Goal: Information Seeking & Learning: Learn about a topic

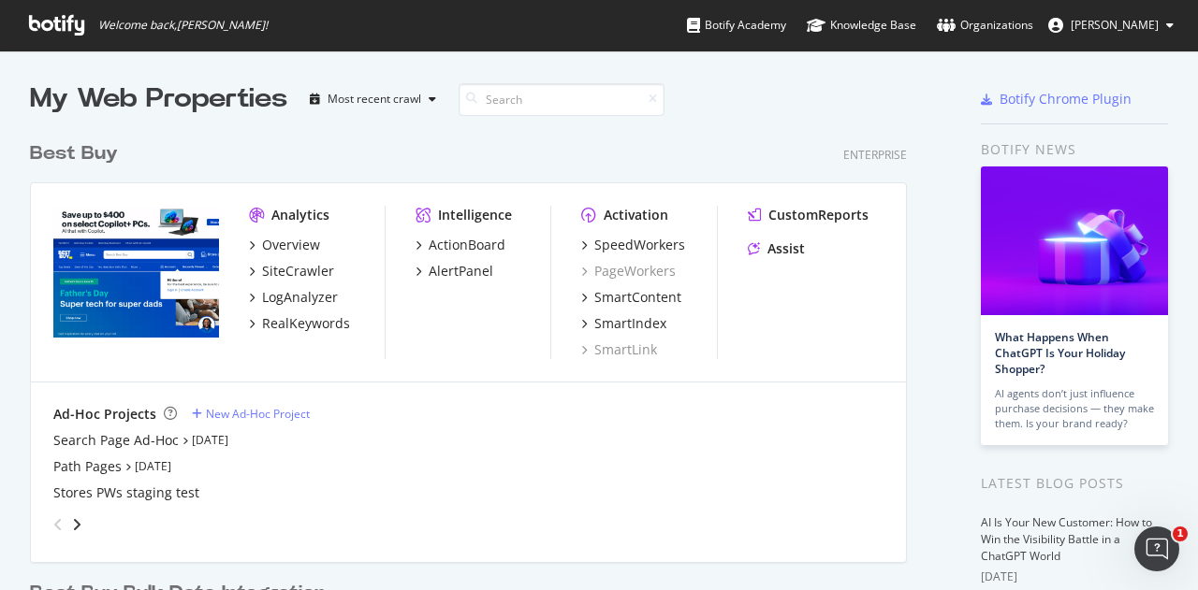
scroll to position [576, 1169]
click at [299, 267] on div "SiteCrawler" at bounding box center [298, 271] width 72 height 19
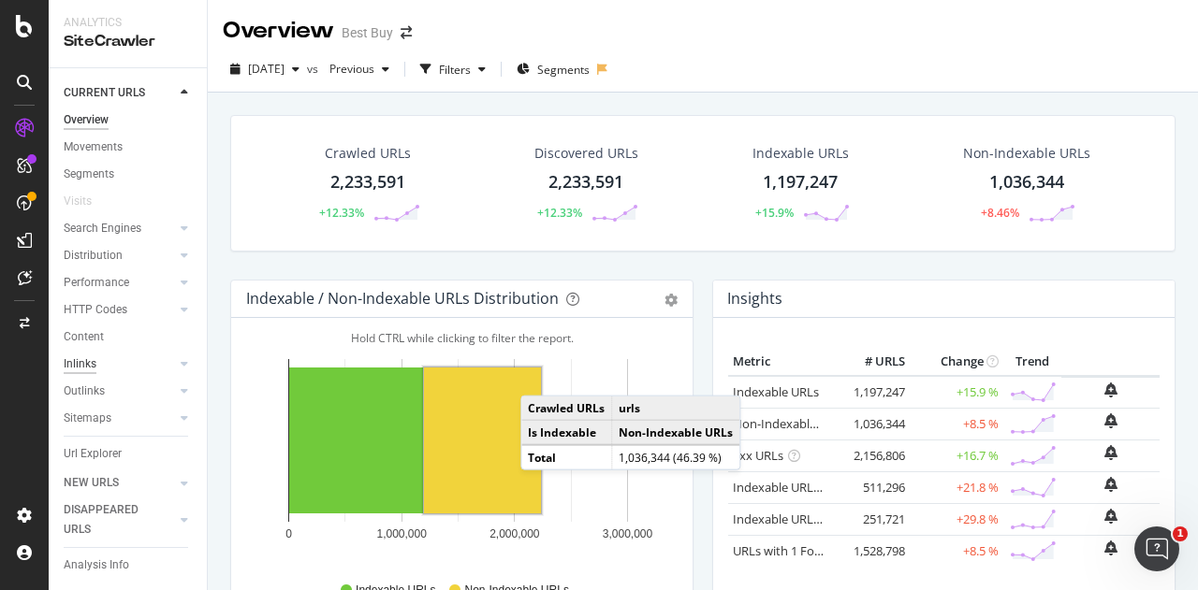
click at [97, 368] on link "Inlinks" at bounding box center [119, 365] width 111 height 20
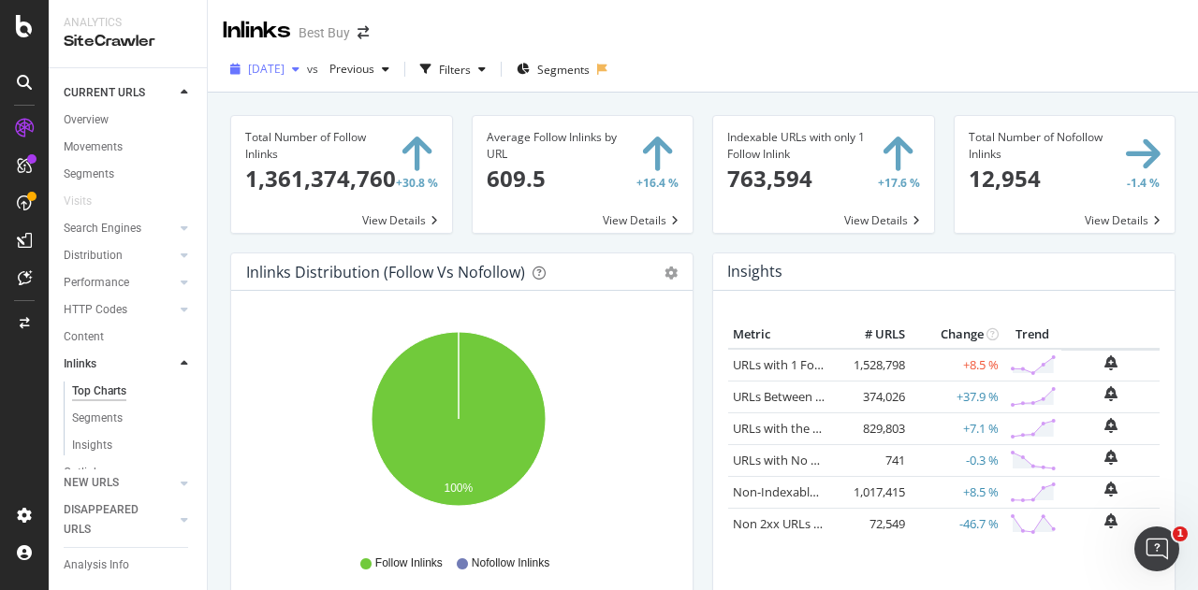
click at [299, 70] on icon "button" at bounding box center [295, 69] width 7 height 11
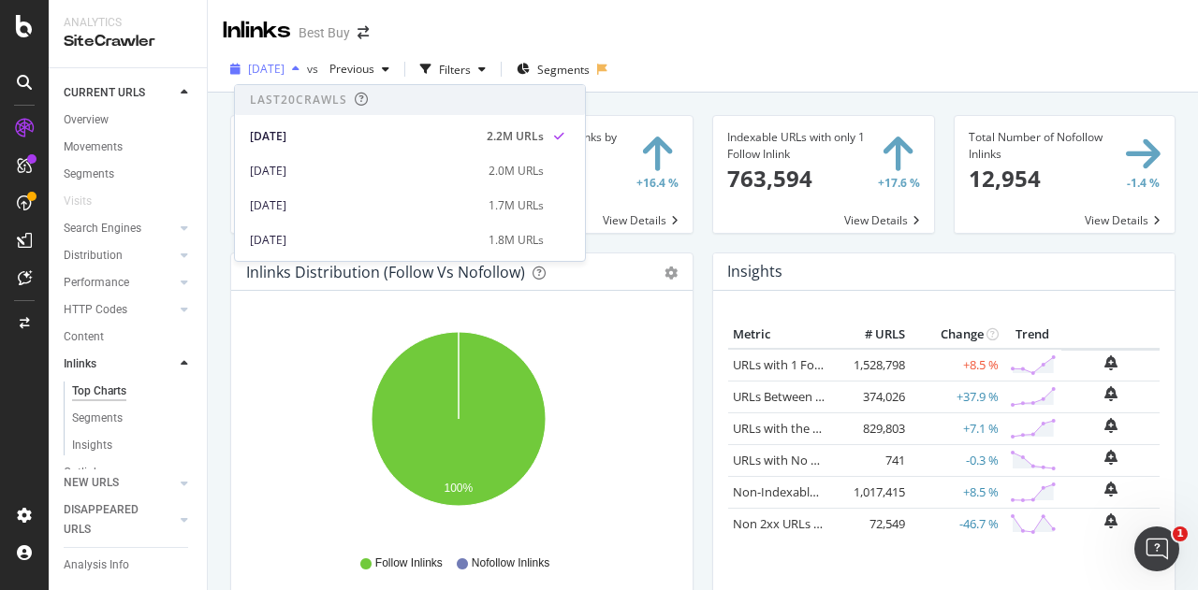
click at [299, 70] on icon "button" at bounding box center [295, 69] width 7 height 11
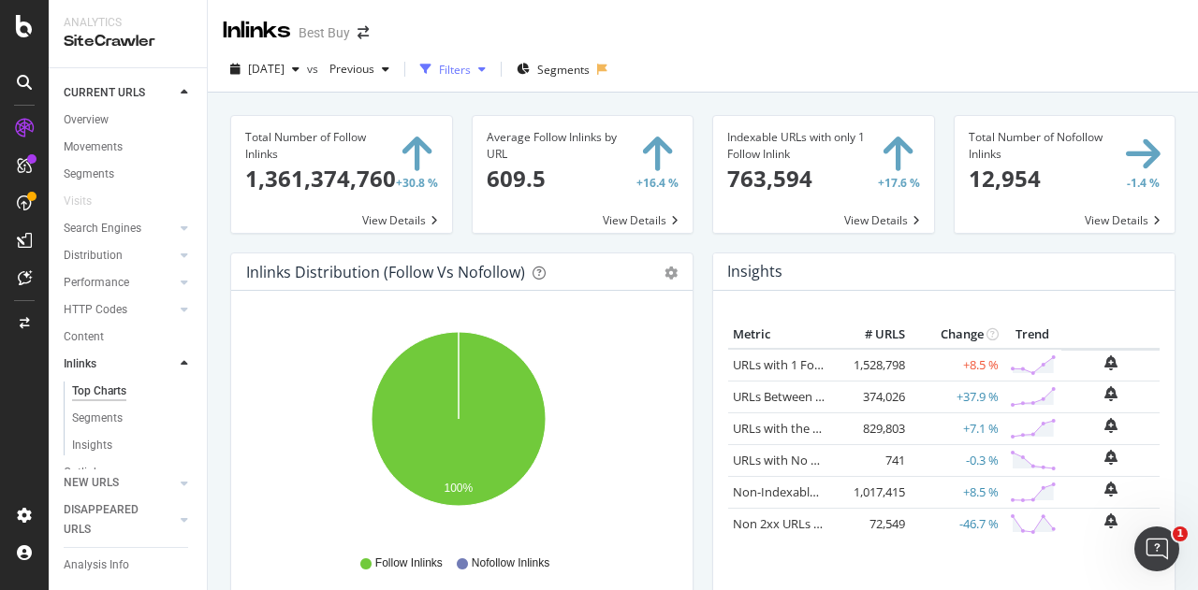
click at [493, 67] on div "button" at bounding box center [482, 69] width 22 height 11
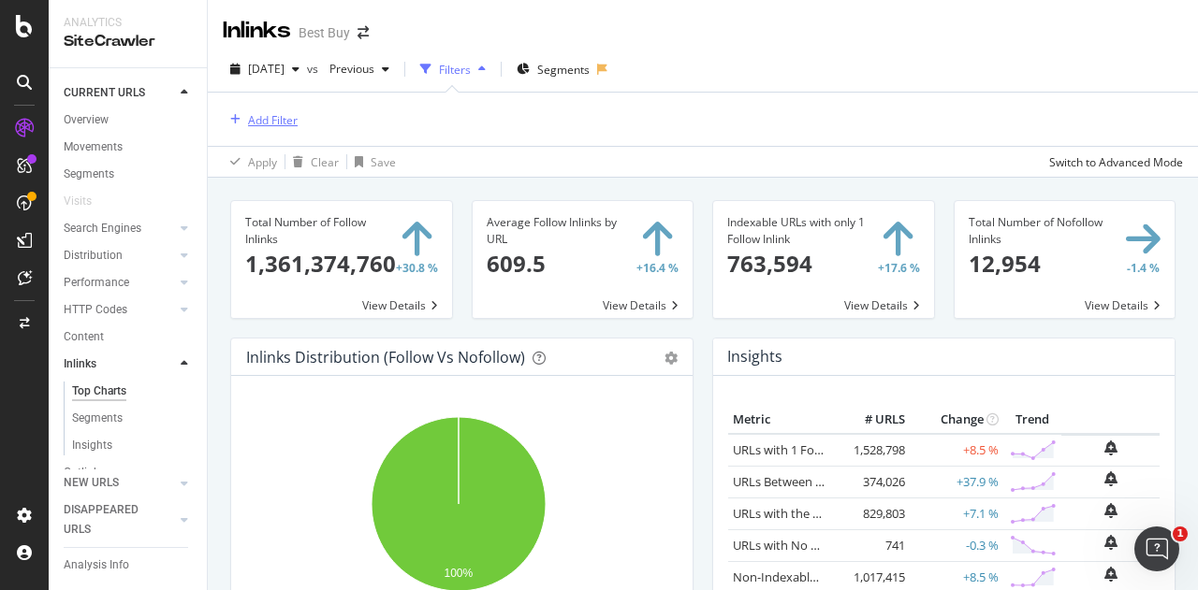
click at [271, 126] on div "Add Filter" at bounding box center [273, 120] width 50 height 16
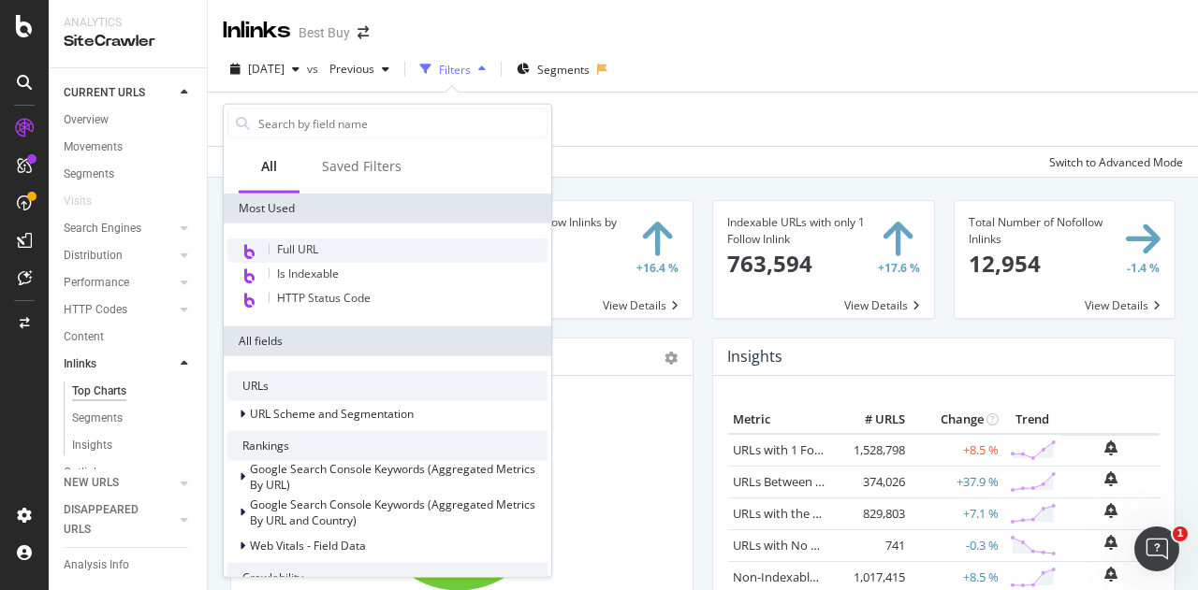
click at [305, 247] on span "Full URL" at bounding box center [297, 249] width 41 height 16
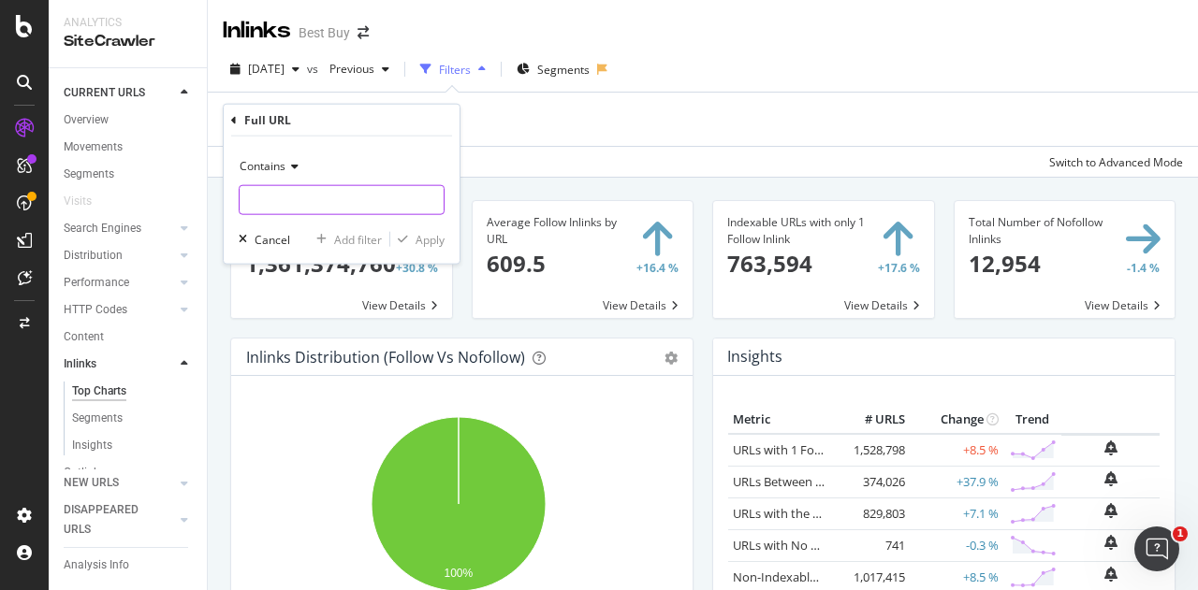
click at [275, 201] on input "text" at bounding box center [342, 200] width 204 height 30
paste input "https://www.bestbuy.com/site/car-safety-convenience/radar-detectors/abcat030500…"
click at [335, 201] on input "https://www.bestbuy.com/site/car-safety-convenience/radar-detectors/abcat030500…" at bounding box center [328, 200] width 177 height 30
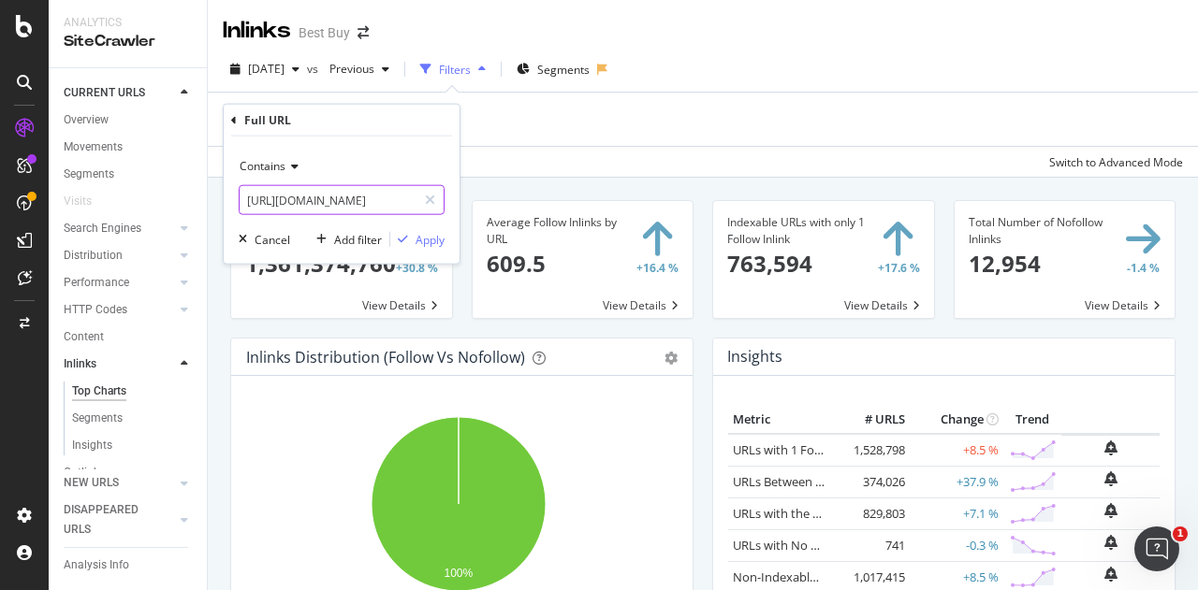
drag, startPoint x: 335, startPoint y: 201, endPoint x: 215, endPoint y: 200, distance: 119.8
click at [215, 200] on body "Analytics SiteCrawler CURRENT URLS Overview Movements Segments Visits Search En…" at bounding box center [599, 295] width 1198 height 590
type input "https://www.bestbuy.com/site/car-safety-convenience/radar-detectors/abcat030500…"
click at [395, 160] on div "Contains" at bounding box center [342, 167] width 206 height 30
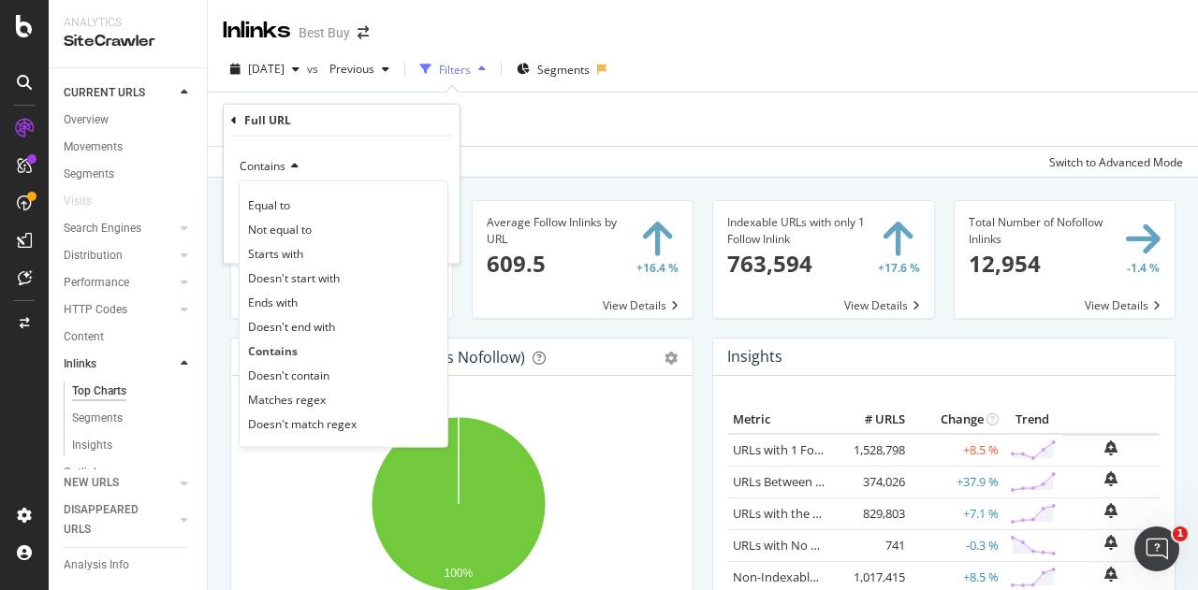
click at [385, 153] on div "Contains" at bounding box center [342, 167] width 206 height 30
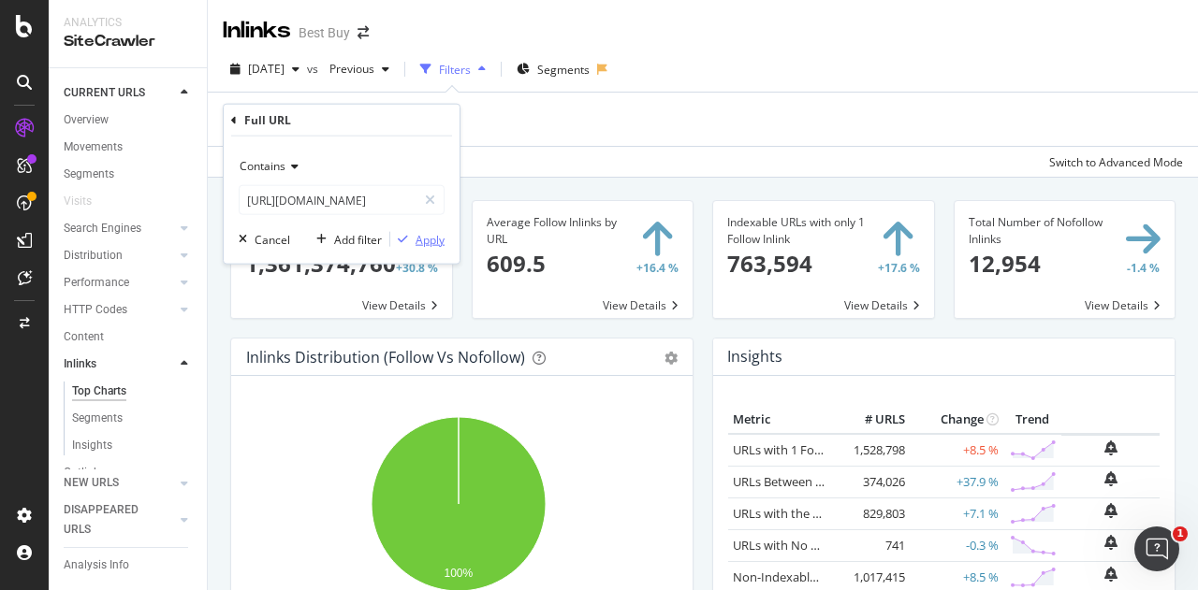
click at [425, 237] on div "Apply" at bounding box center [429, 239] width 29 height 16
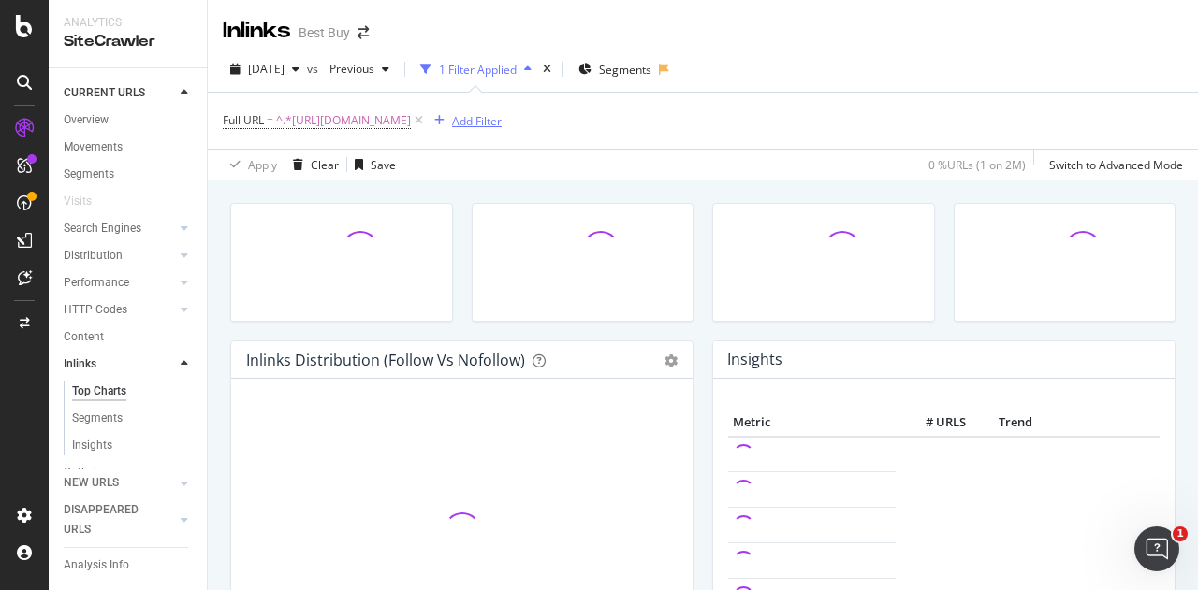
click at [501, 122] on div "Add Filter" at bounding box center [477, 121] width 50 height 16
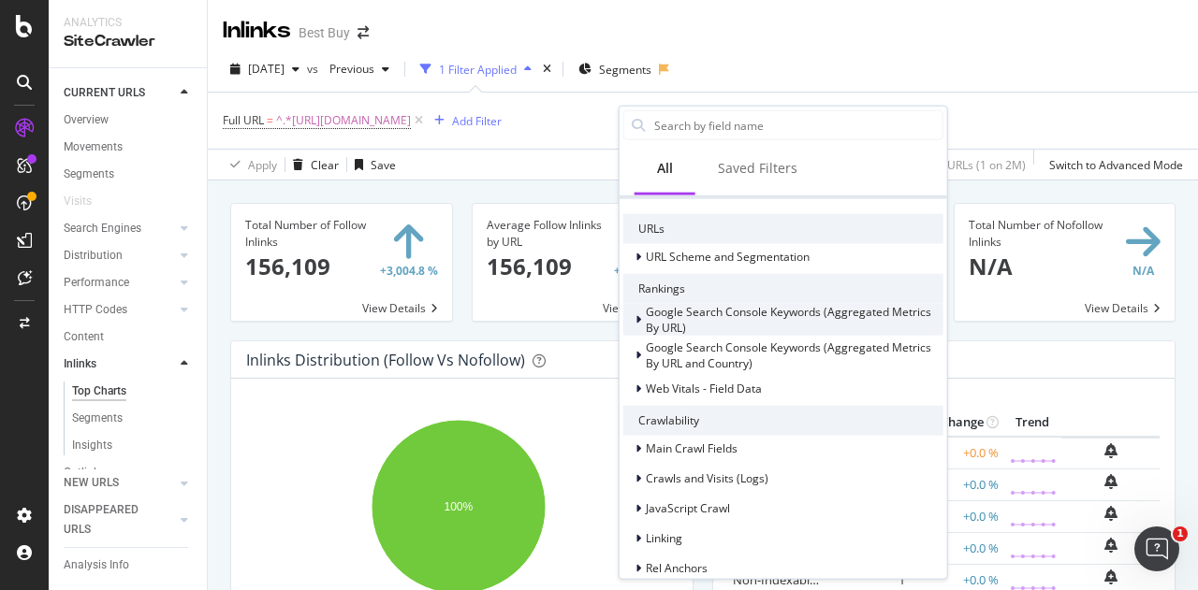
scroll to position [281, 0]
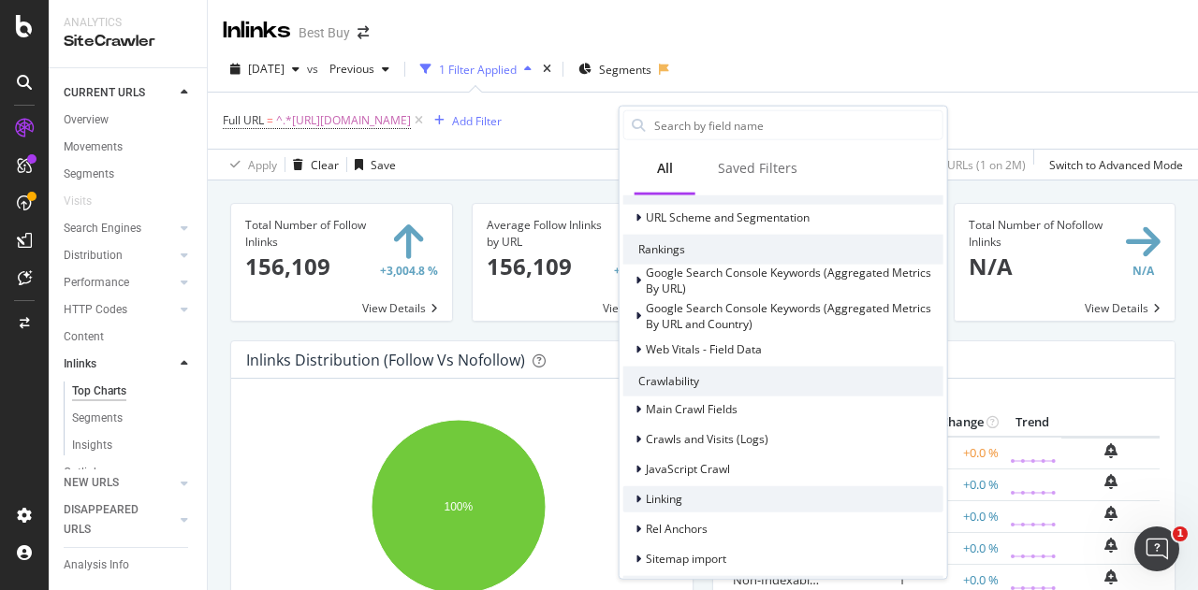
click at [635, 501] on icon at bounding box center [638, 498] width 6 height 11
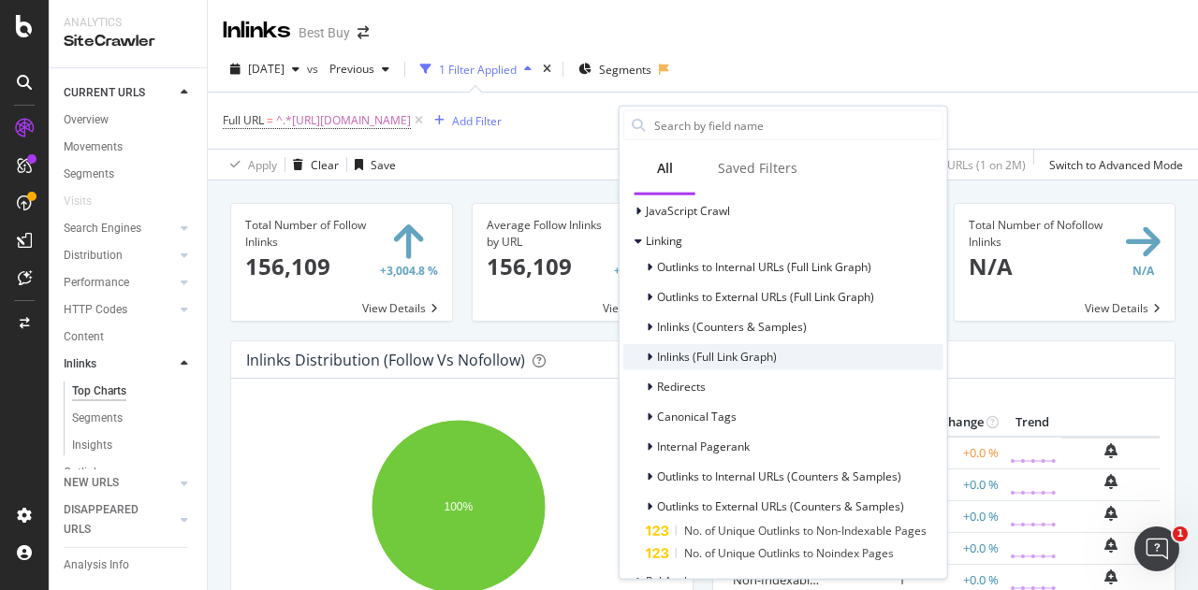
scroll to position [561, 0]
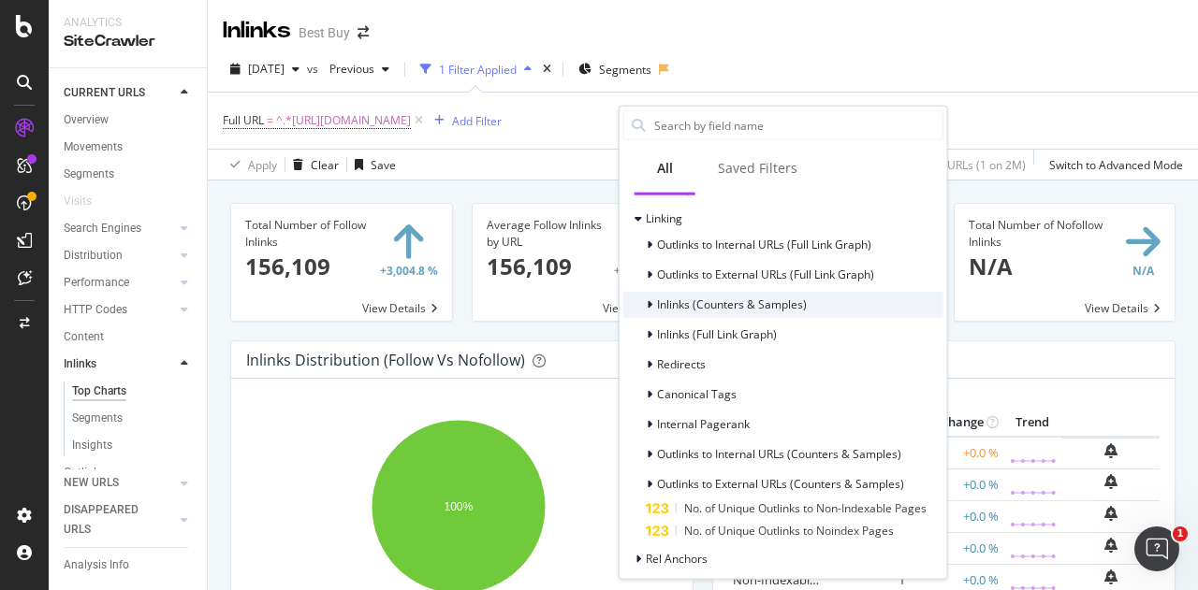
click at [648, 308] on icon at bounding box center [650, 303] width 6 height 11
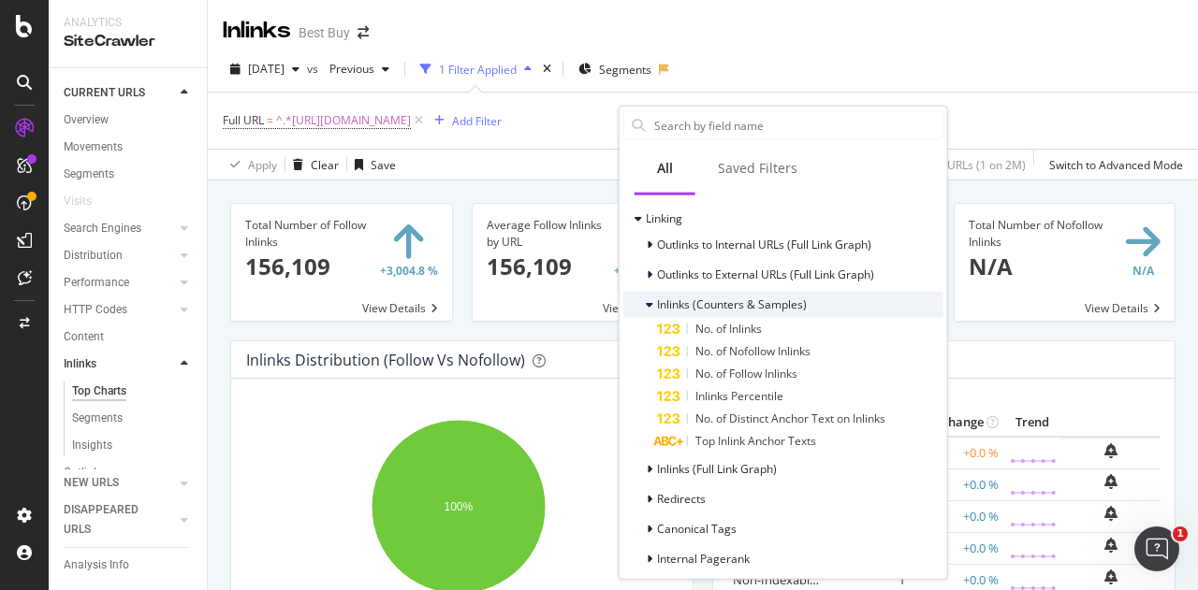
click at [648, 308] on icon at bounding box center [649, 303] width 7 height 11
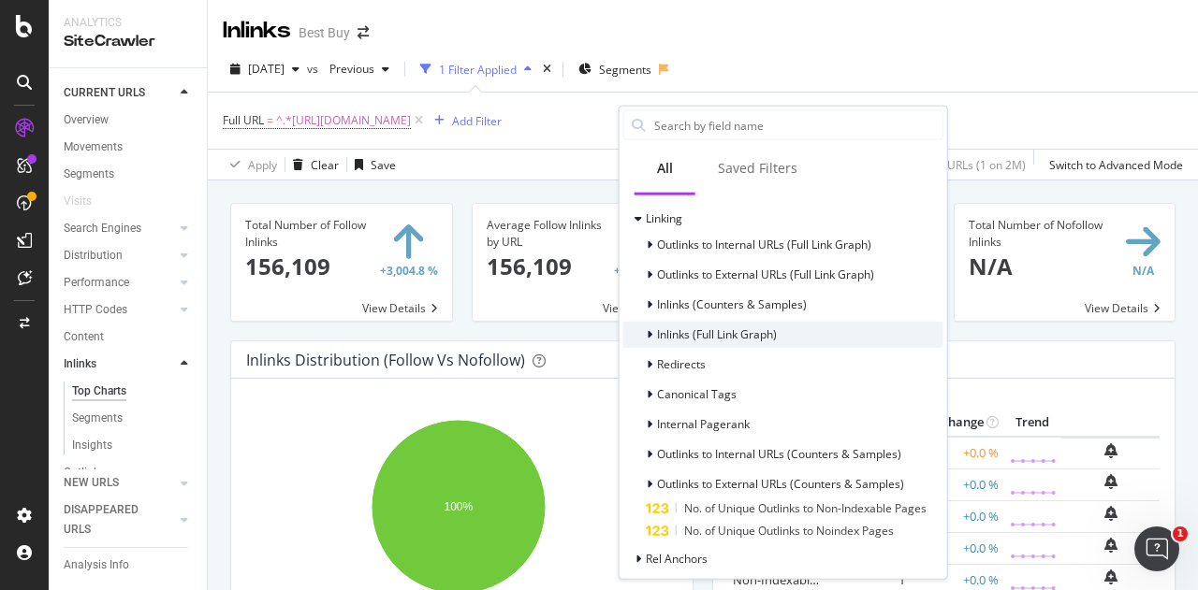
click at [647, 332] on icon at bounding box center [650, 333] width 6 height 11
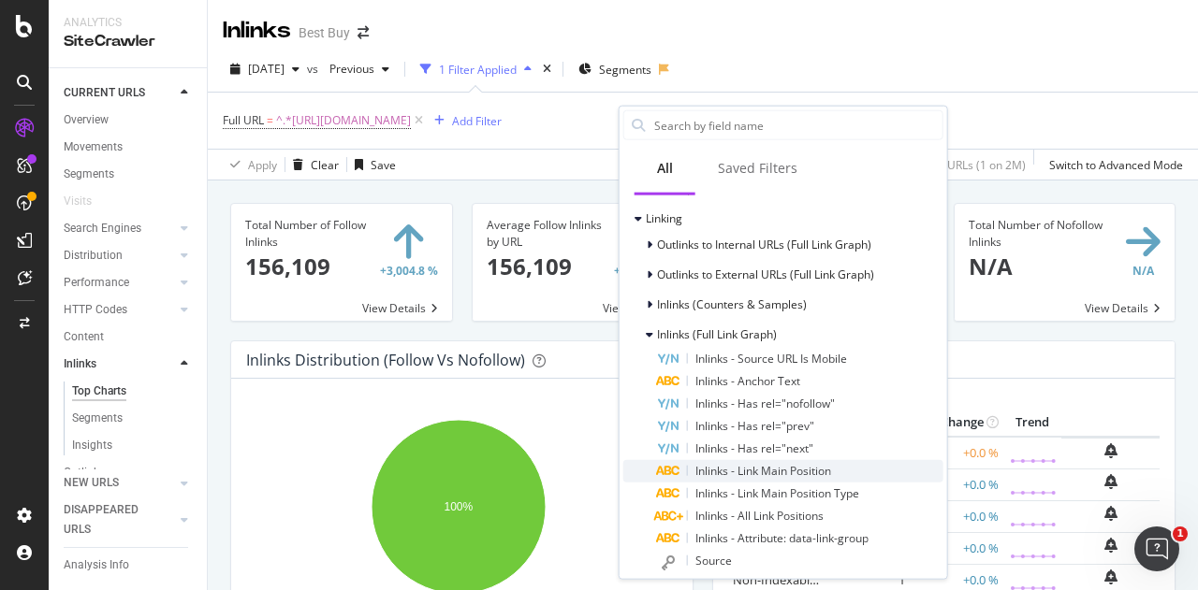
click at [736, 469] on span "Inlinks - Link Main Position" at bounding box center [763, 470] width 136 height 16
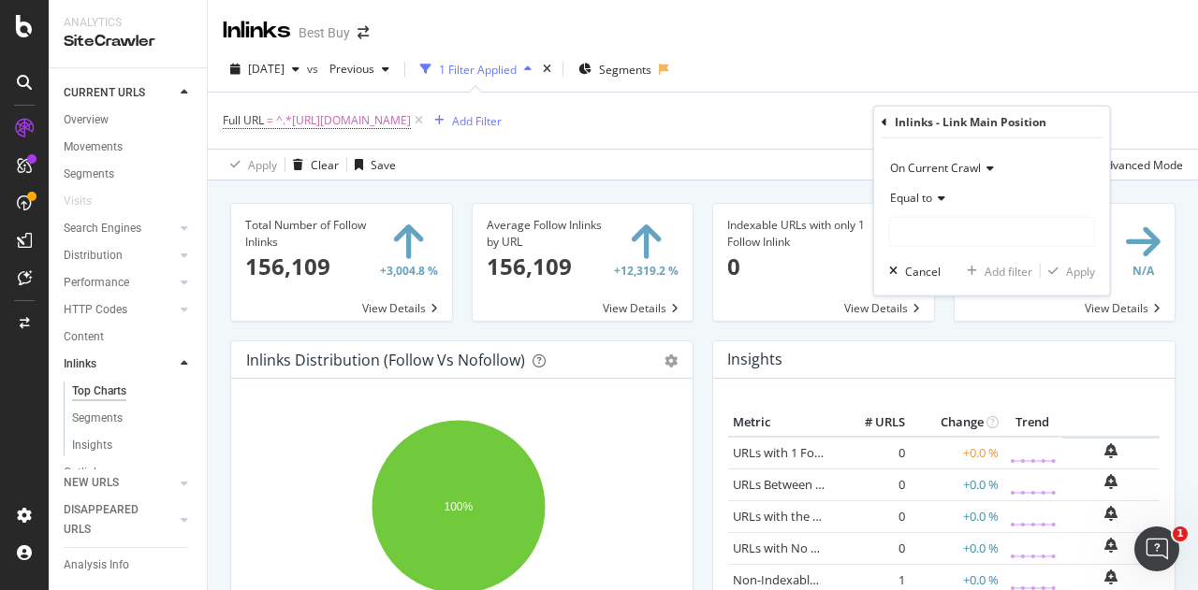
click at [937, 199] on icon at bounding box center [938, 198] width 13 height 11
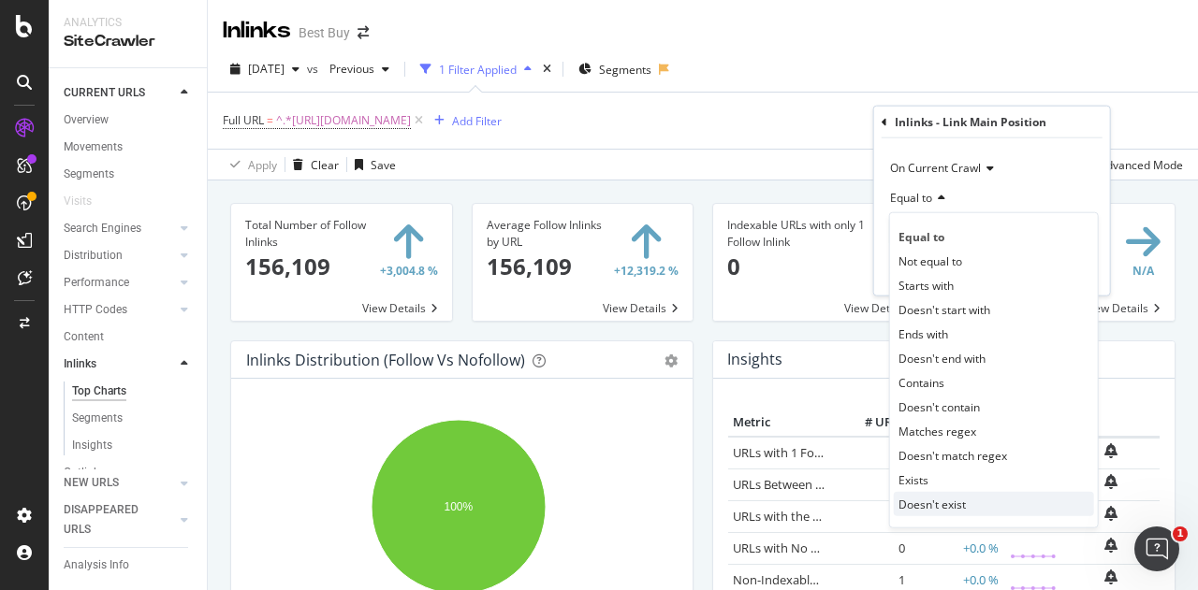
click at [952, 499] on span "Doesn't exist" at bounding box center [931, 504] width 67 height 16
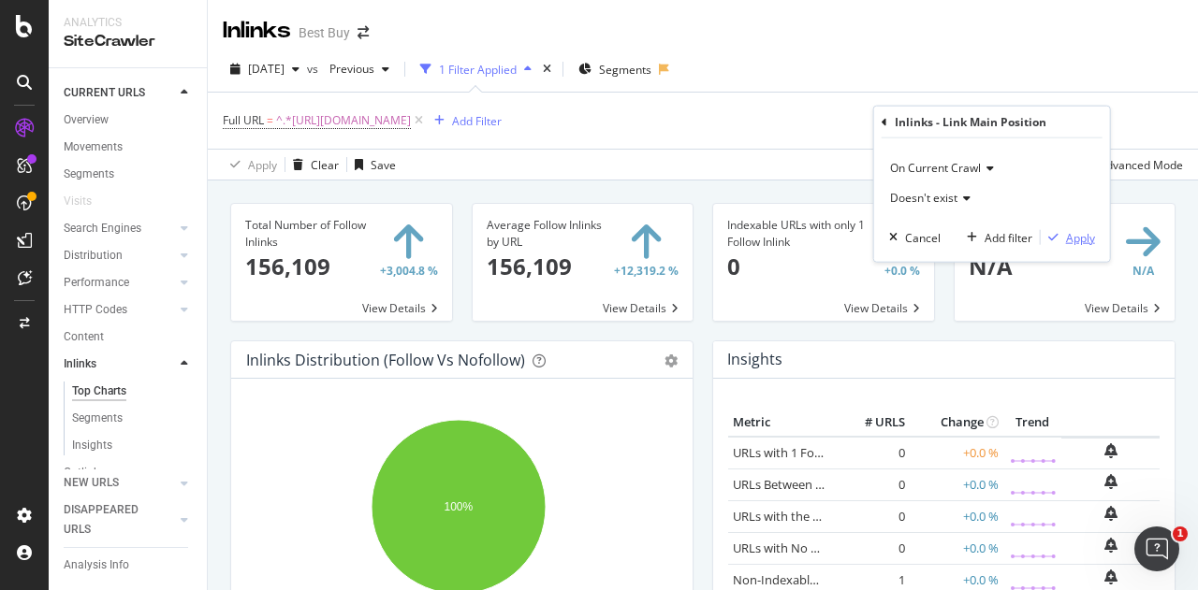
click at [1078, 235] on div "Apply" at bounding box center [1080, 237] width 29 height 16
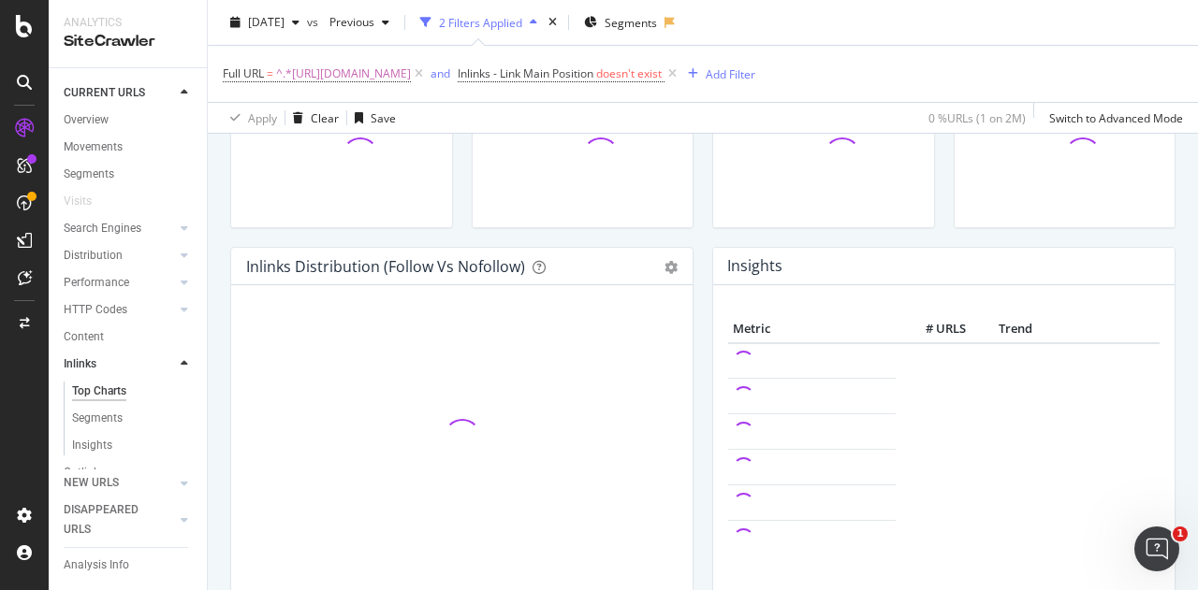
scroll to position [187, 0]
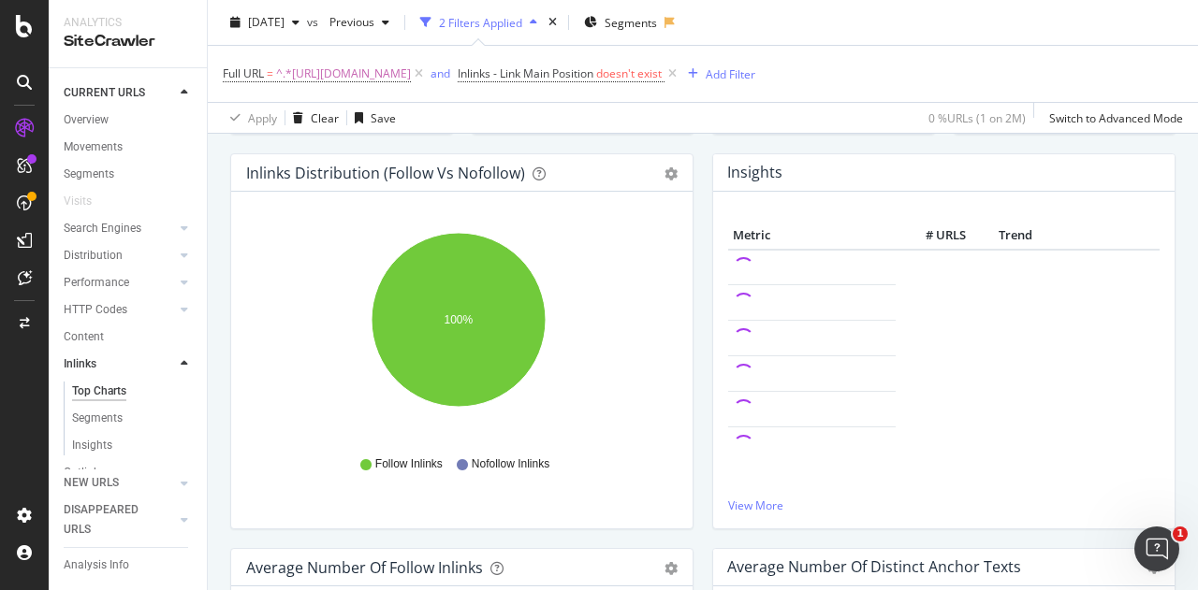
click at [694, 126] on div "Apply Clear Save 0 % URLs ( 1 on 2M ) Switch to Advanced Mode" at bounding box center [703, 117] width 990 height 31
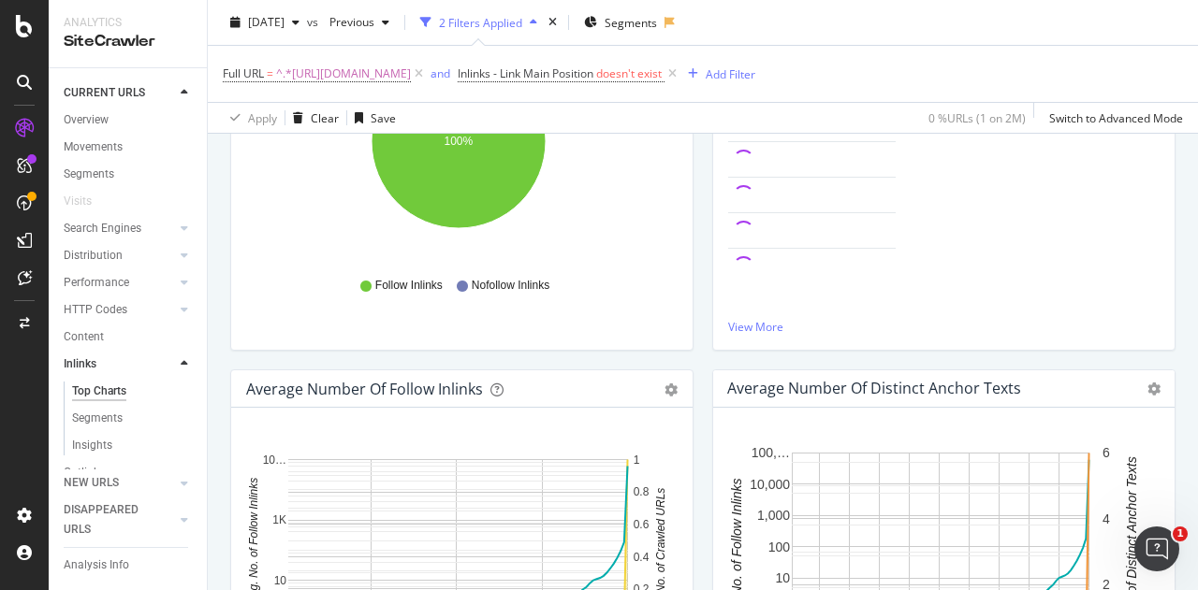
scroll to position [0, 0]
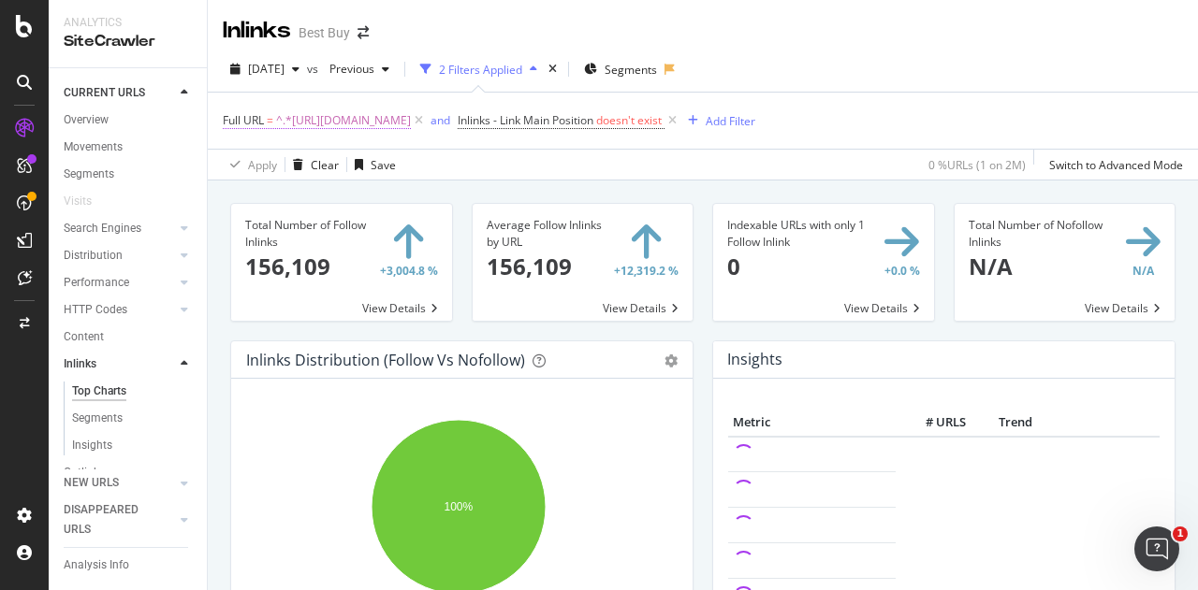
click at [276, 117] on span "Full URL = ^.*https://www.bestbuy.com/site/car-safety-convenience/radar-detecto…" at bounding box center [317, 120] width 188 height 17
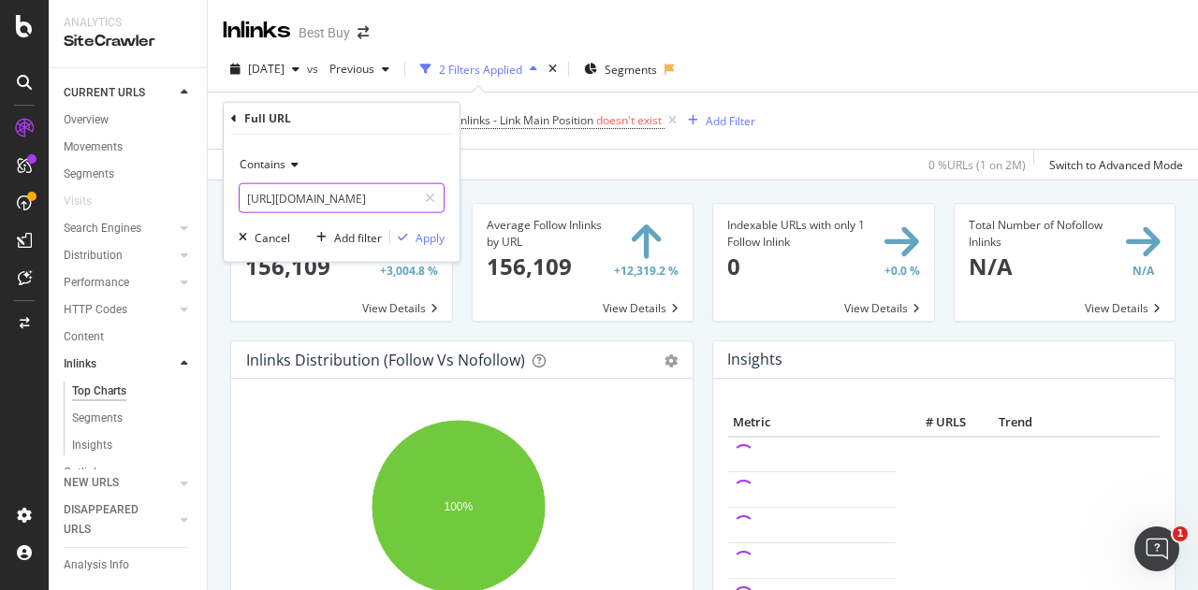
click at [310, 194] on input "https://www.bestbuy.com/site/car-safety-convenience/radar-detectors/abcat030500…" at bounding box center [328, 198] width 177 height 30
click at [319, 195] on input "https://www.bestbuy.com/site/car-safety-convenience/radar-detectors/abcat030500…" at bounding box center [328, 198] width 177 height 30
drag, startPoint x: 399, startPoint y: 196, endPoint x: 239, endPoint y: 196, distance: 160.0
click at [240, 196] on input "https://www.bestbuy.com/site/car-safety-convenience/radar-detectors/abcat030500…" at bounding box center [328, 198] width 177 height 30
drag, startPoint x: 397, startPoint y: 198, endPoint x: 213, endPoint y: 189, distance: 183.6
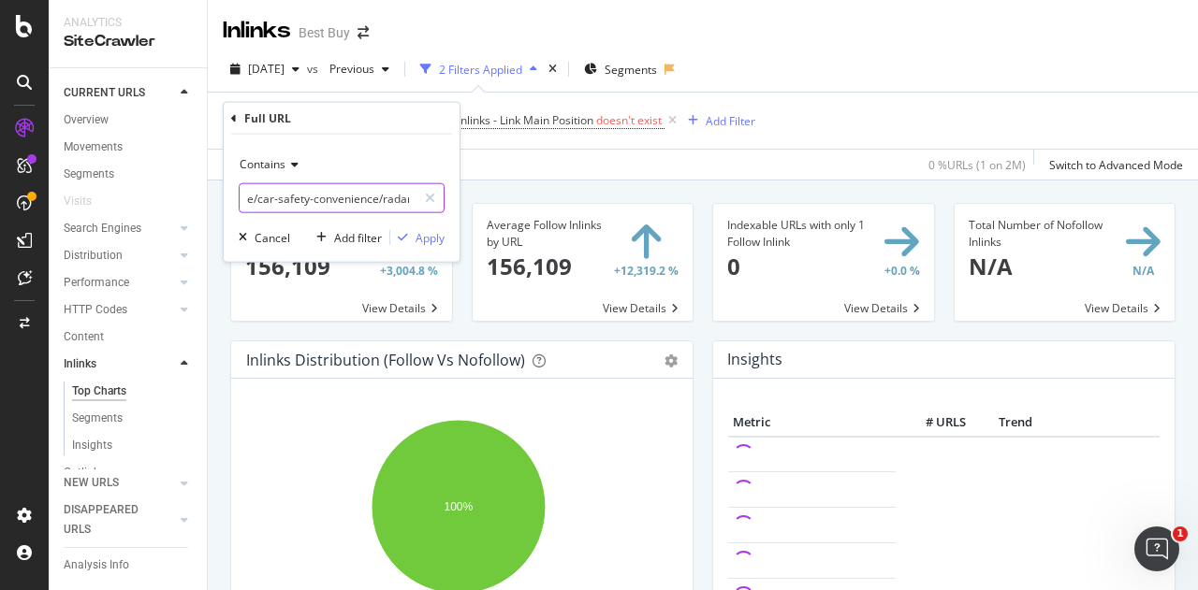
click at [213, 189] on body "Analytics SiteCrawler CURRENT URLS Overview Movements Segments Visits Search En…" at bounding box center [599, 295] width 1198 height 590
click at [347, 199] on input "e/car-safety-convenience/radar-detectors/abcat0305000.c?id=abcat0305000" at bounding box center [328, 198] width 177 height 30
drag, startPoint x: 380, startPoint y: 196, endPoint x: 249, endPoint y: 199, distance: 131.0
click at [249, 199] on input "e/car-safety-convenience/radar-detectors/abcat0305000.c?id=abcat0305000" at bounding box center [328, 198] width 177 height 30
drag, startPoint x: 327, startPoint y: 198, endPoint x: 231, endPoint y: 192, distance: 96.6
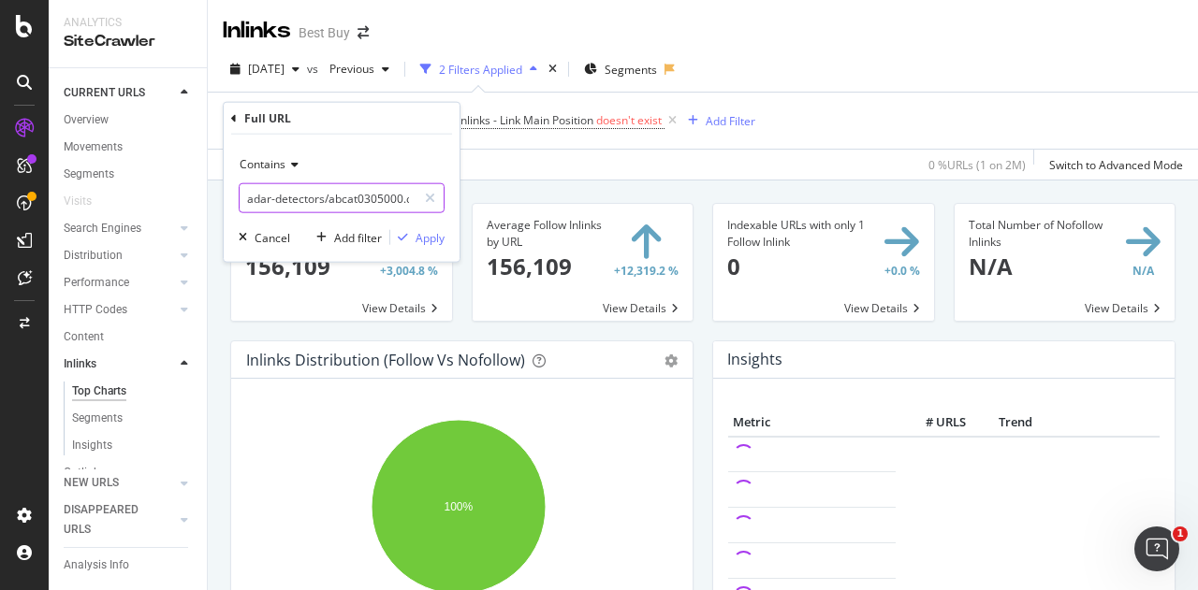
click at [231, 192] on div "Contains adar-detectors/abcat0305000.c?id=abcat0305000 Cancel Add filter Apply" at bounding box center [342, 198] width 236 height 127
drag, startPoint x: 320, startPoint y: 197, endPoint x: 458, endPoint y: 202, distance: 137.6
click at [458, 202] on div "Contains abcat0305000.c?id=abcat0305000 Cancel Add filter Apply" at bounding box center [342, 198] width 236 height 127
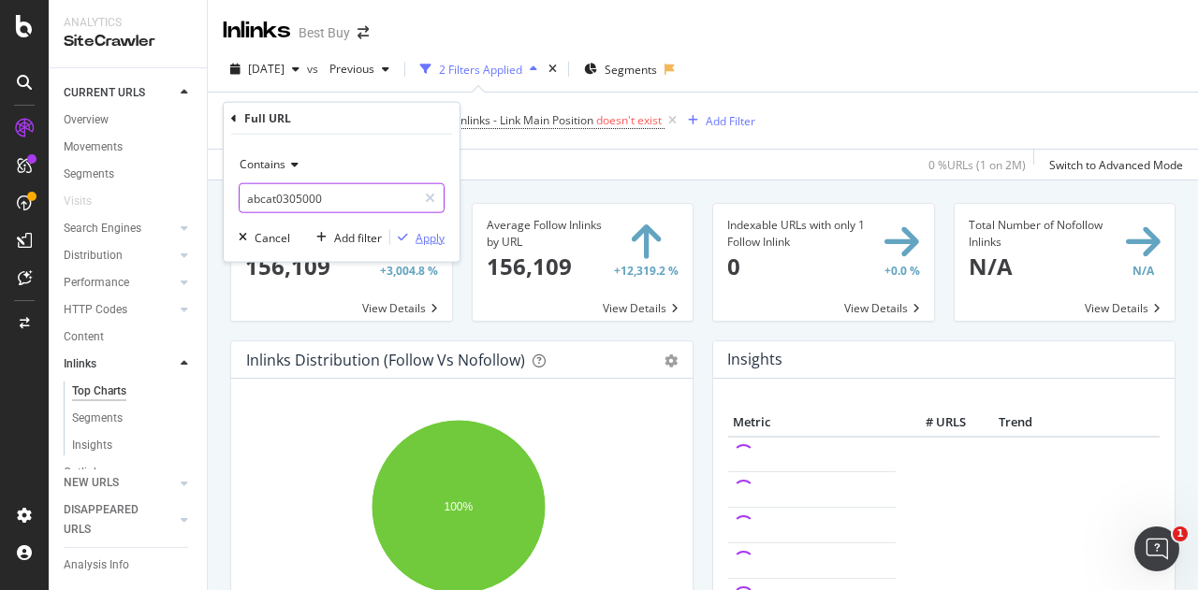
type input "abcat0305000"
click at [414, 239] on div "button" at bounding box center [402, 237] width 25 height 11
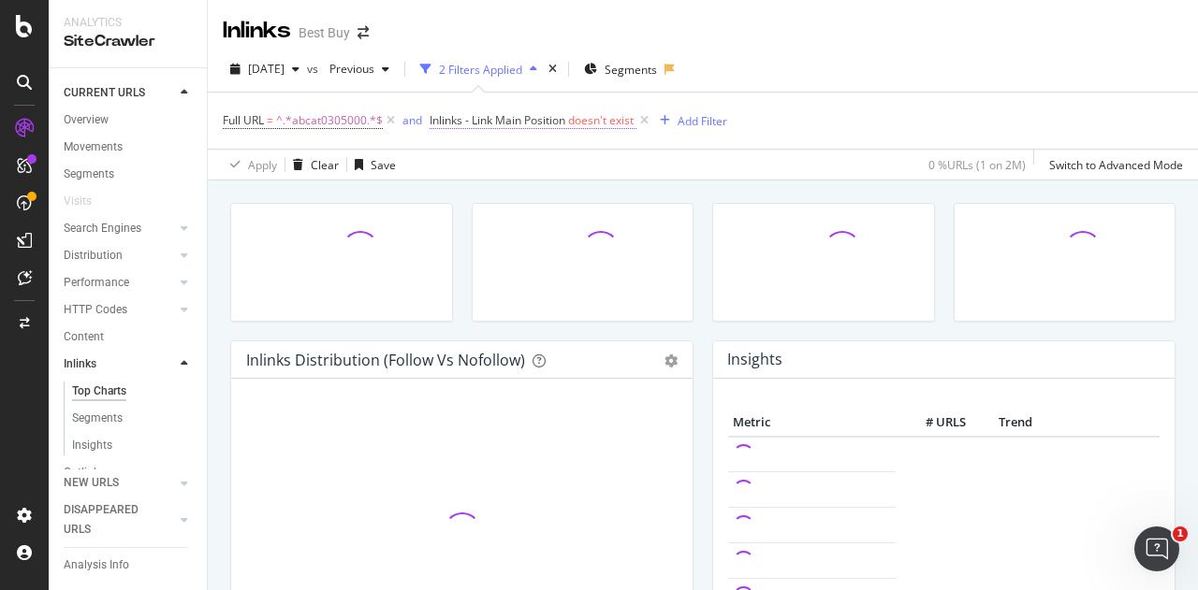
click at [506, 123] on span "Inlinks - Link Main Position" at bounding box center [497, 120] width 136 height 16
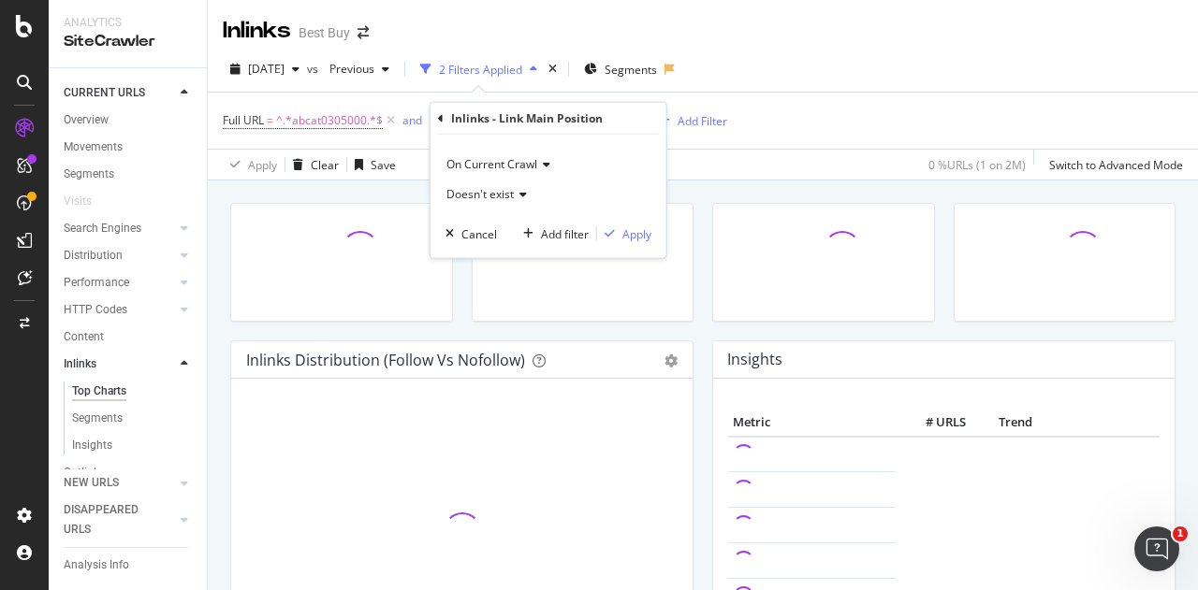
click at [439, 117] on icon at bounding box center [441, 117] width 6 height 11
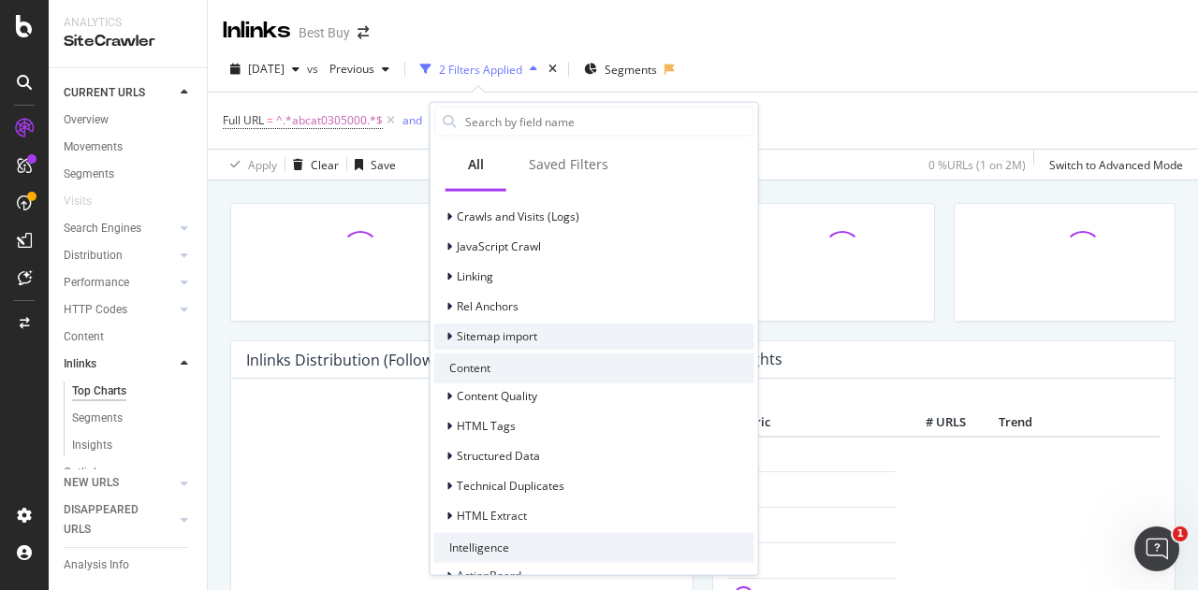
scroll to position [549, 0]
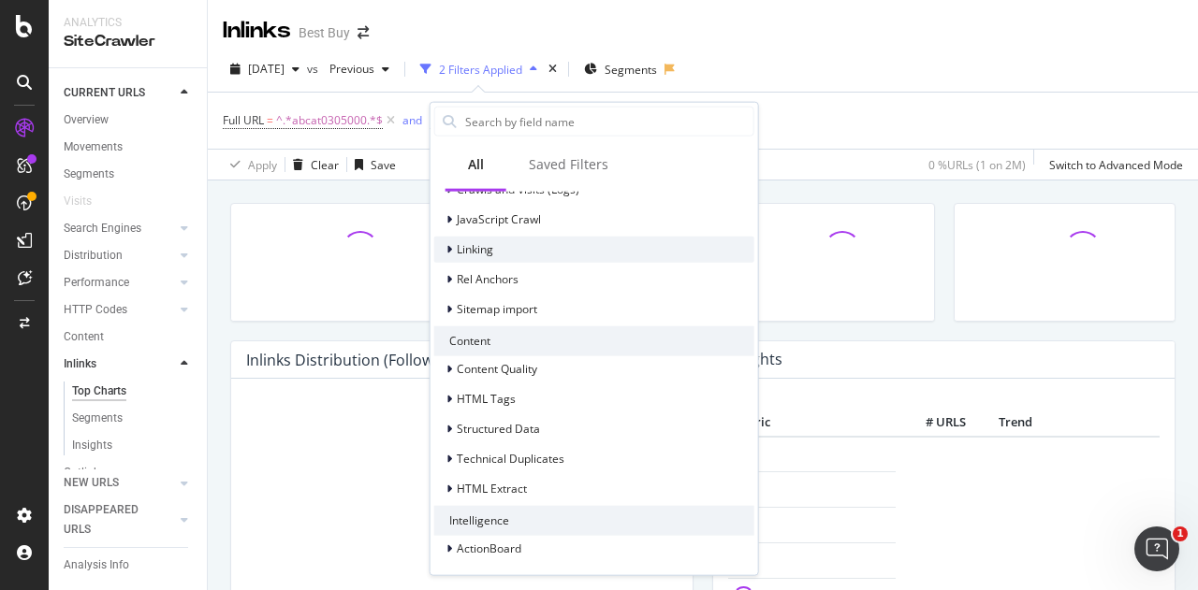
click at [448, 248] on icon at bounding box center [449, 248] width 6 height 11
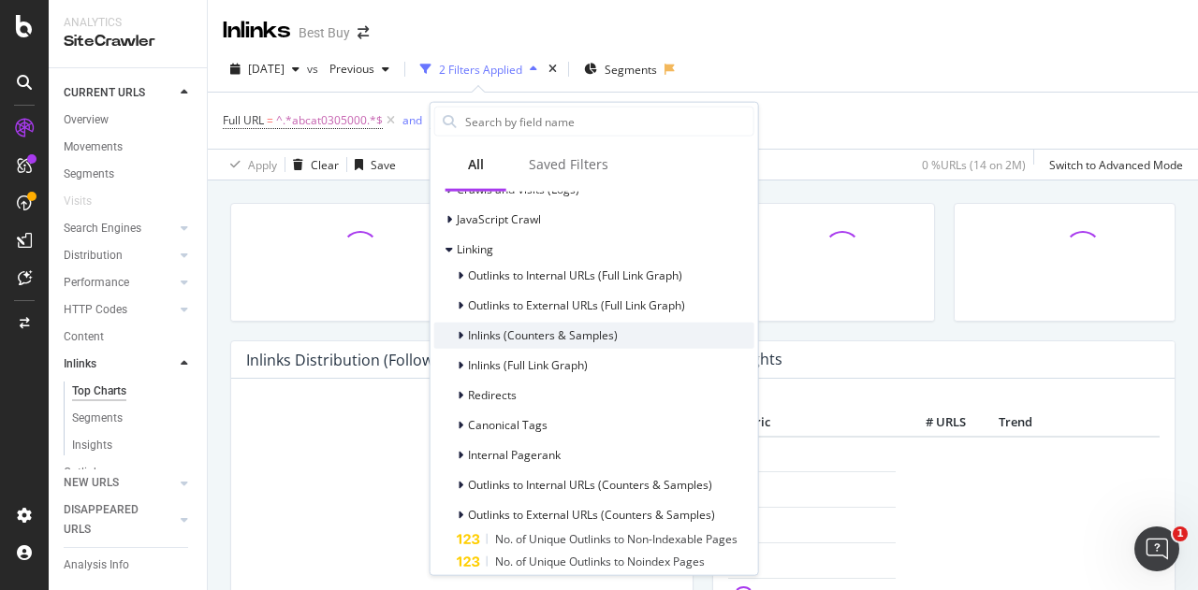
click at [462, 333] on icon at bounding box center [461, 334] width 6 height 11
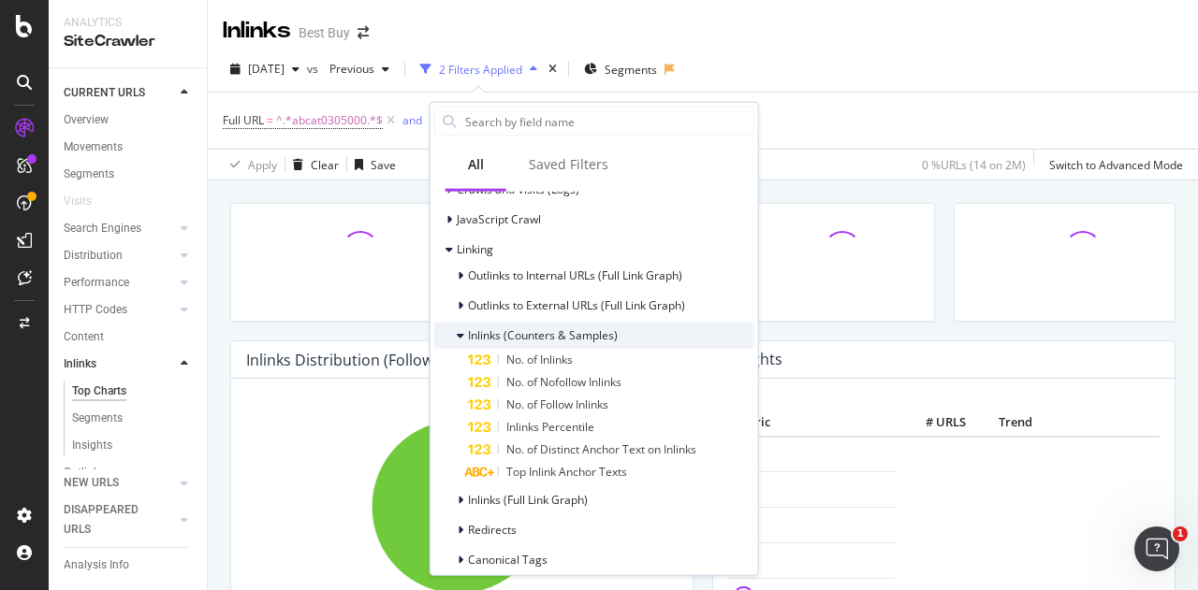
click at [462, 333] on icon at bounding box center [460, 334] width 7 height 11
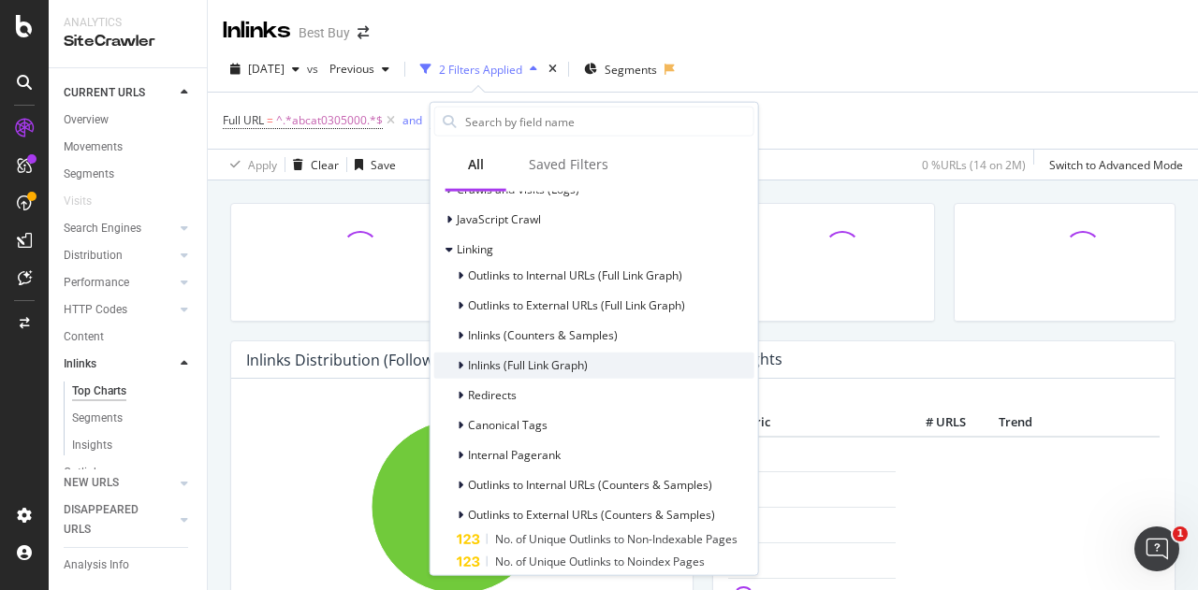
click at [460, 362] on icon at bounding box center [461, 364] width 6 height 11
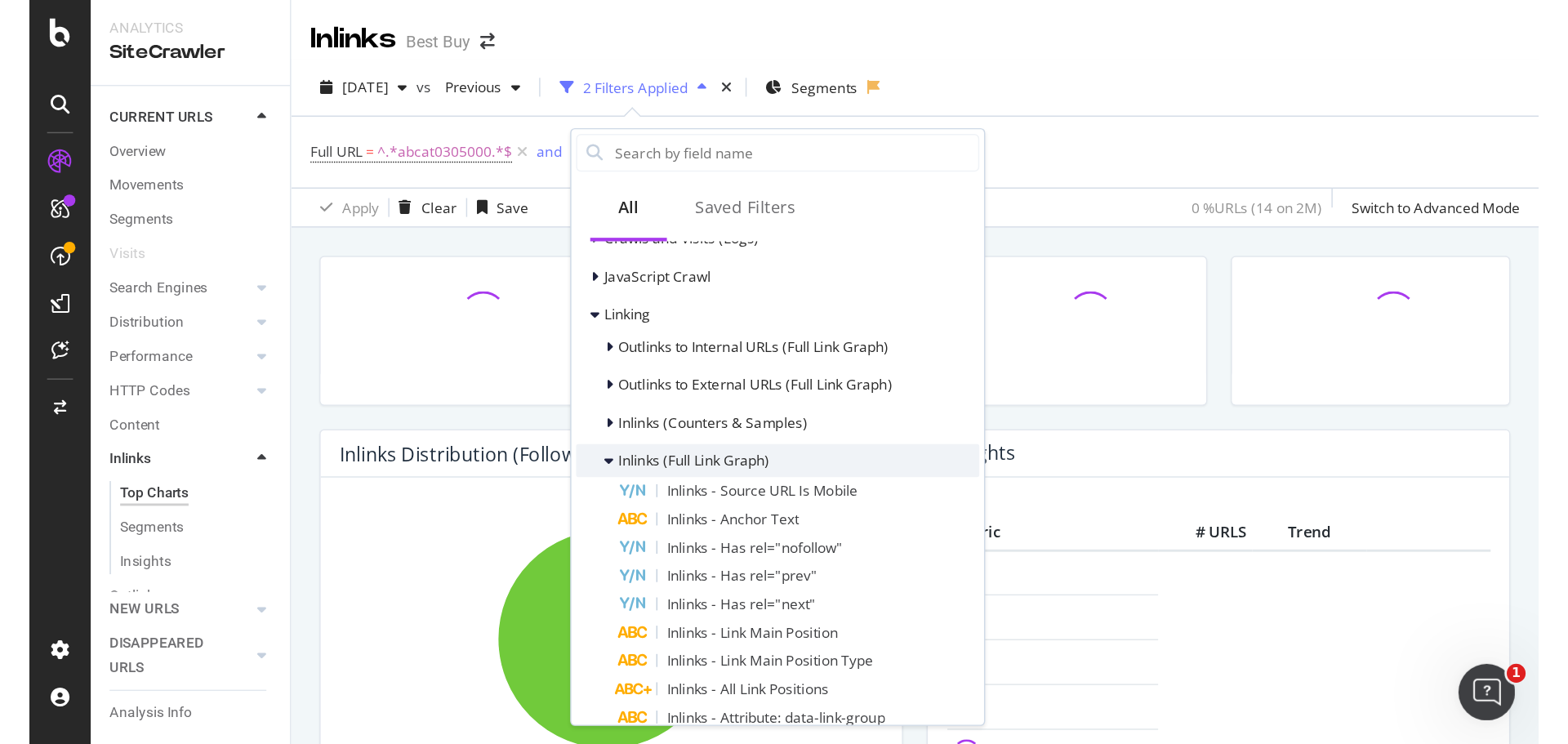
scroll to position [561, 0]
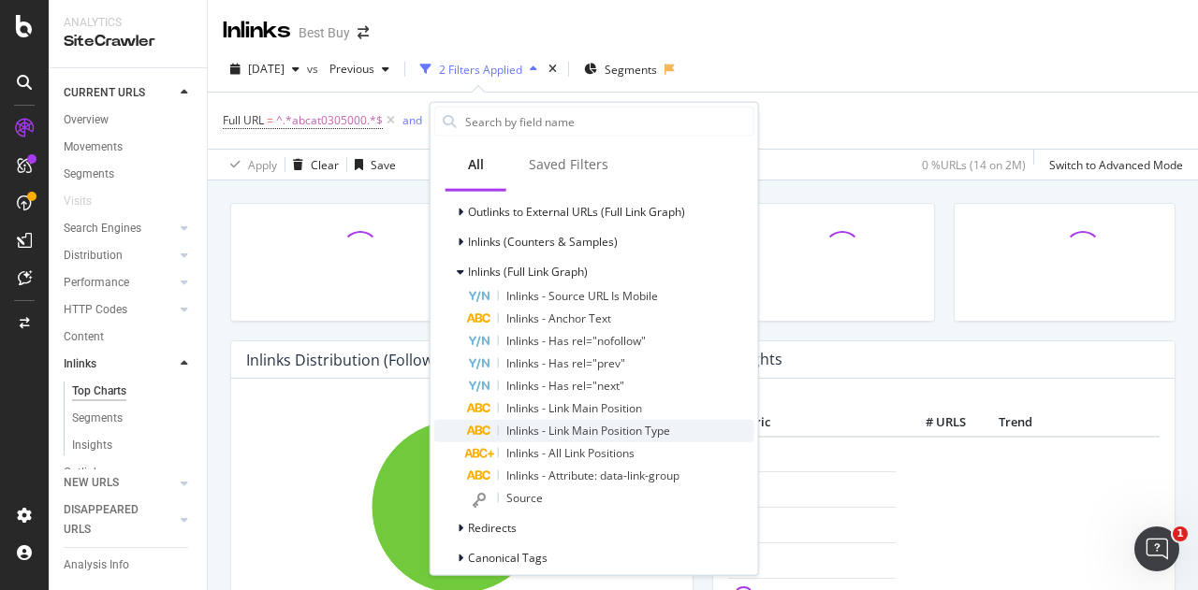
click at [585, 430] on span "Inlinks - Link Main Position Type" at bounding box center [588, 430] width 164 height 16
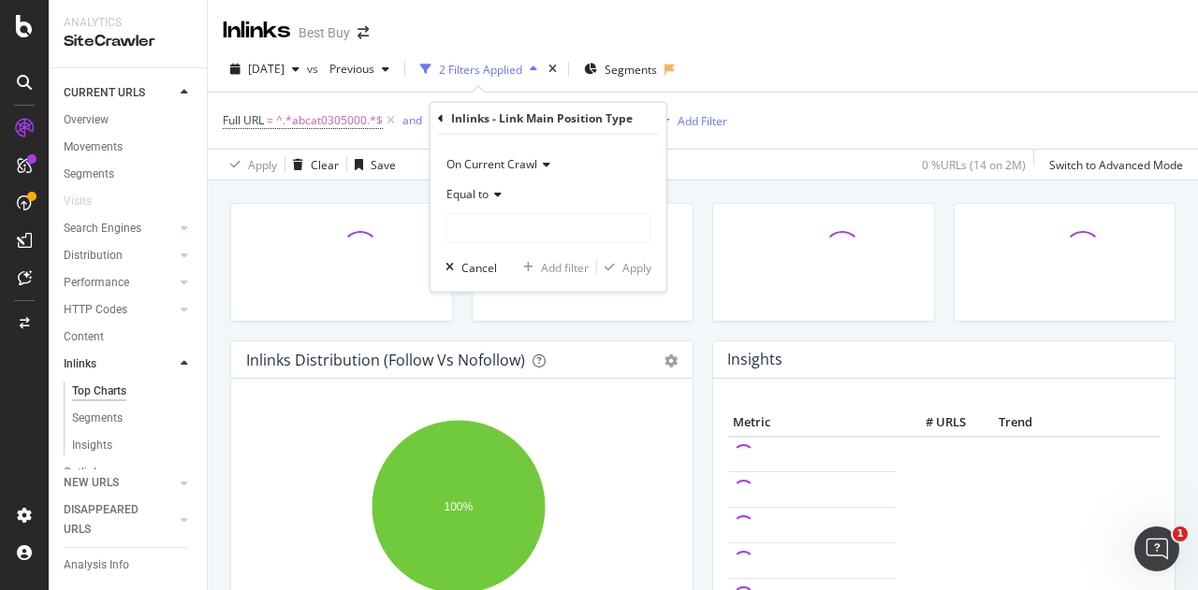
click at [497, 194] on icon at bounding box center [494, 194] width 13 height 11
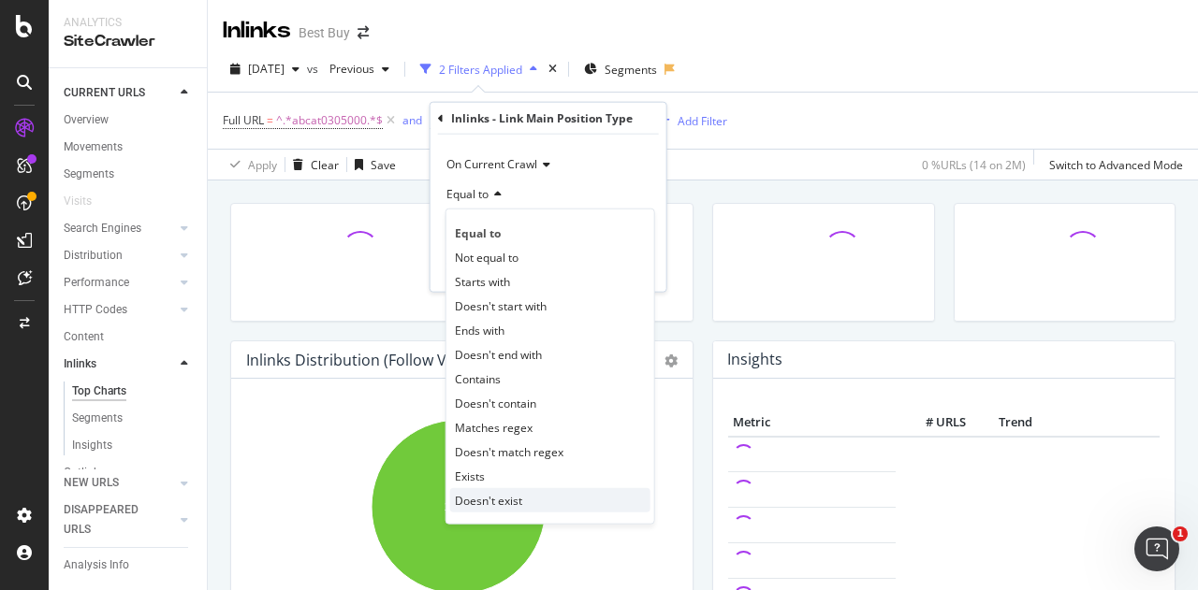
click at [485, 500] on span "Doesn't exist" at bounding box center [488, 500] width 67 height 16
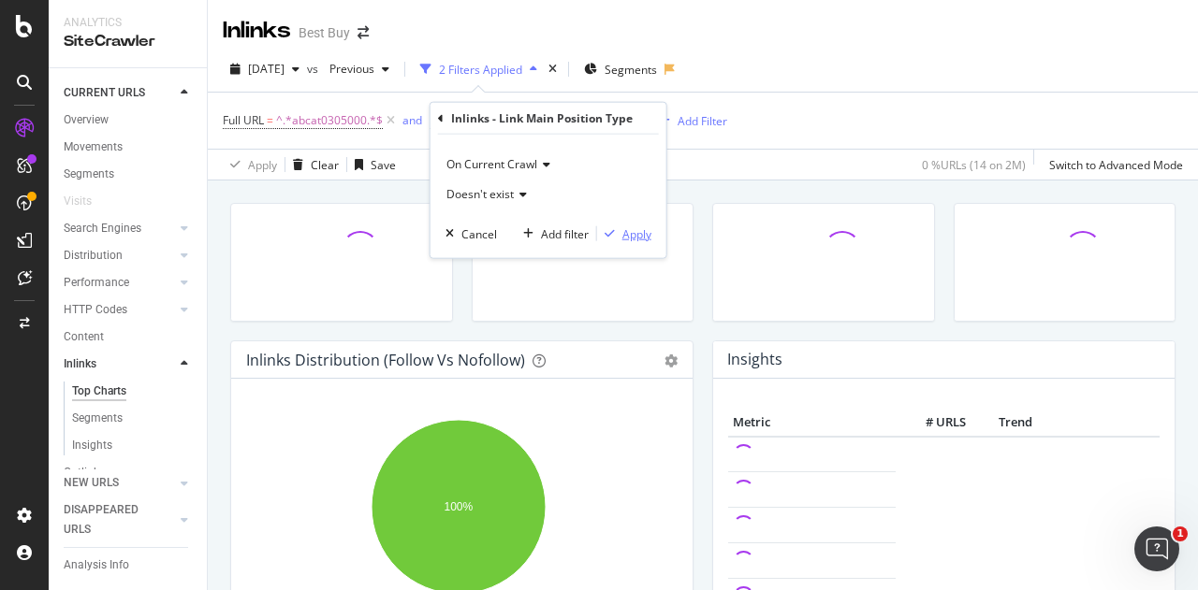
click at [634, 236] on div "Apply" at bounding box center [636, 233] width 29 height 16
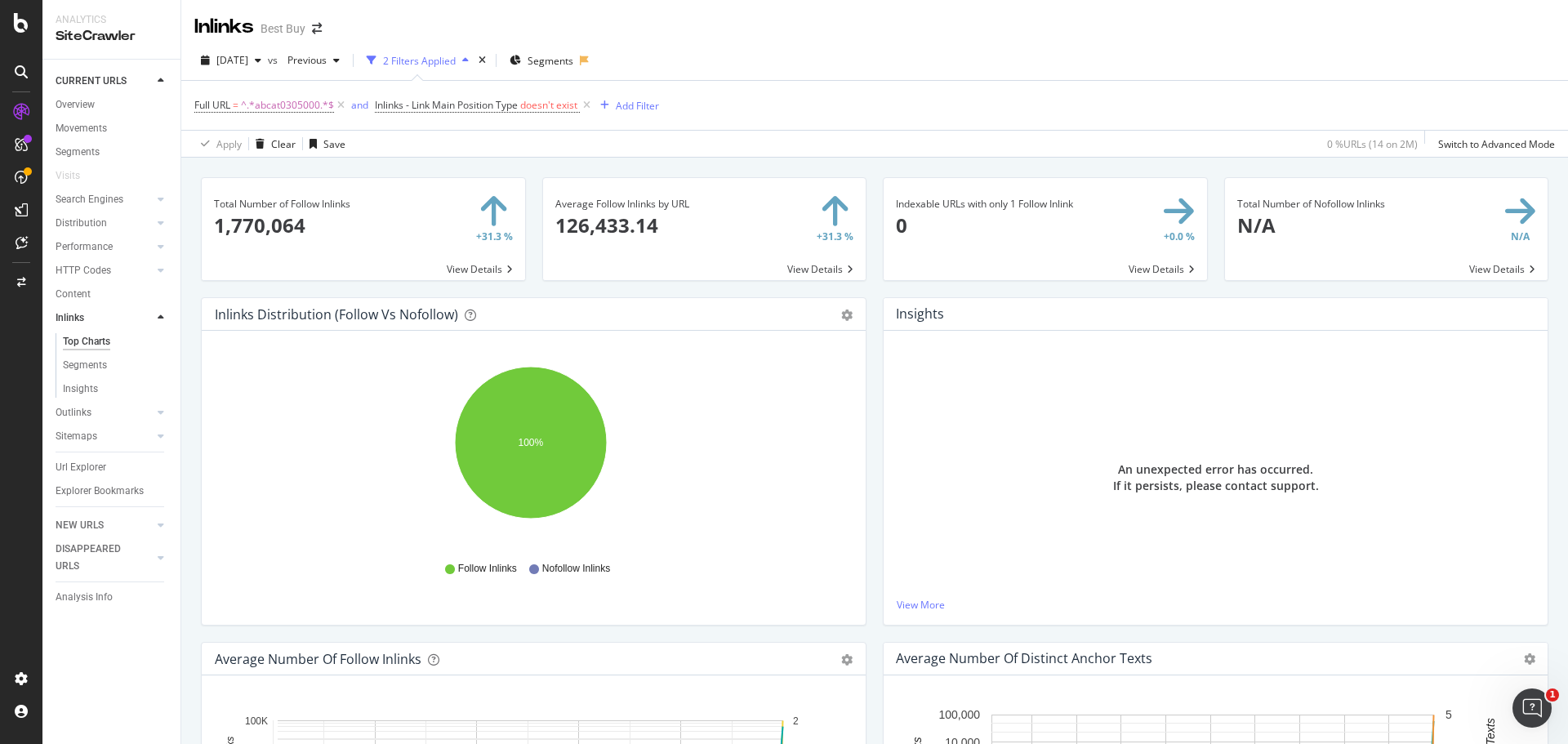
click at [287, 293] on div "Total Number of Follow Inlinks 1,770,064 +31.3 % View Details" at bounding box center [363, 238] width 341 height 121
drag, startPoint x: 94, startPoint y: 365, endPoint x: 205, endPoint y: 347, distance: 112.4
click at [94, 365] on div "Segments" at bounding box center [85, 366] width 45 height 17
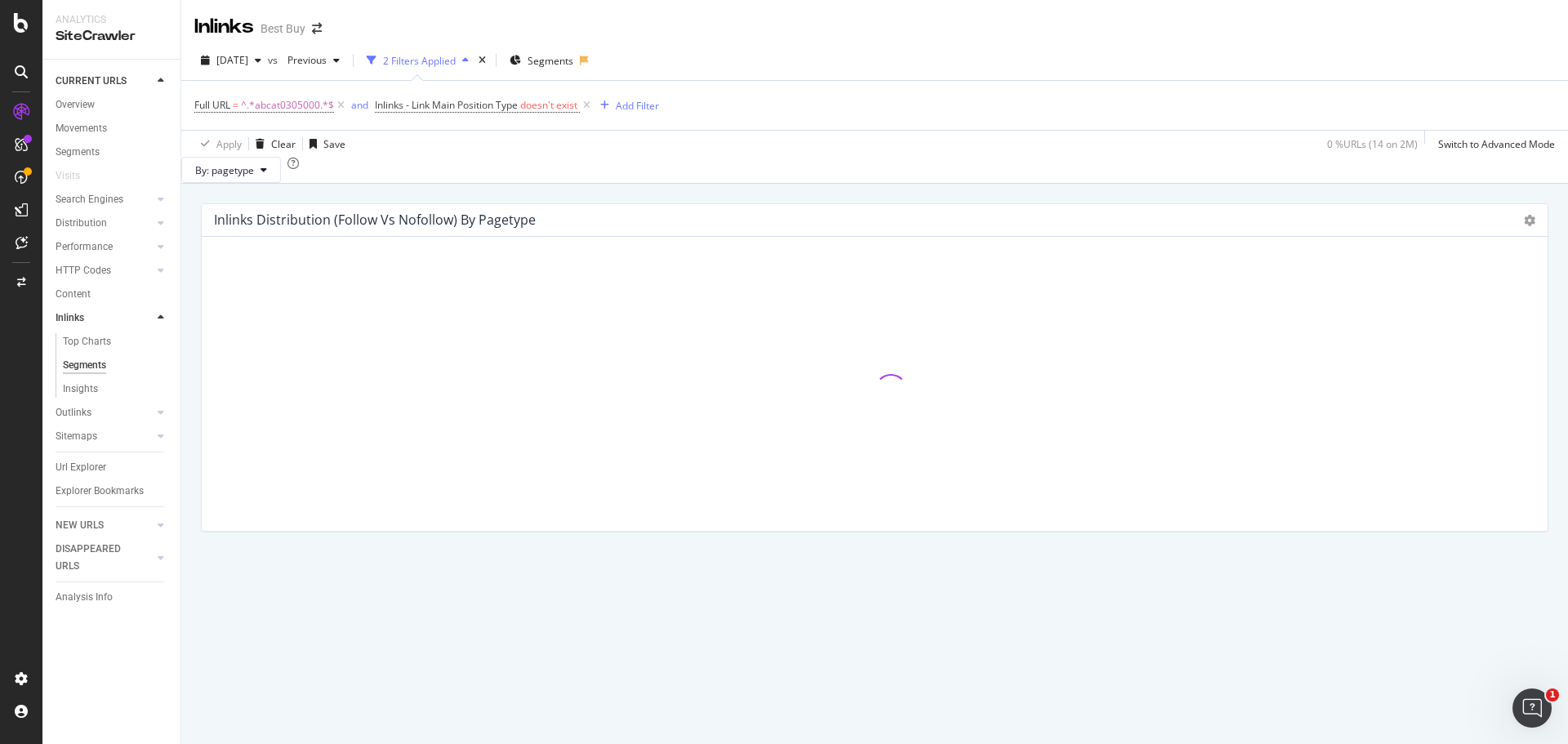
click at [324, 514] on div "Inlinks Distribution (Follow vs Nofollow) by pagetype Chart (by Value) Chart (b…" at bounding box center [875, 465] width 1387 height 561
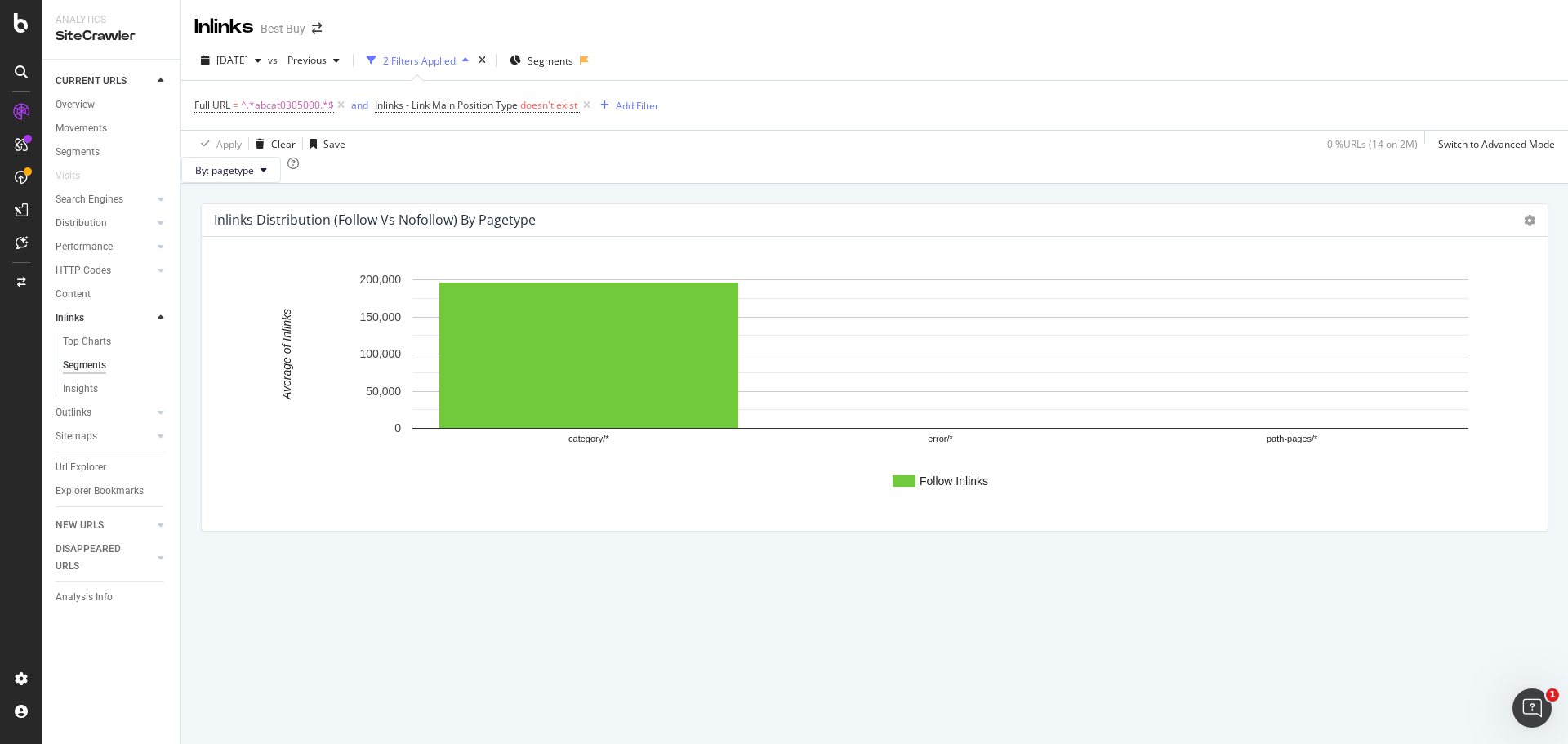
click at [761, 183] on div "By: pagetype" at bounding box center [875, 170] width 1387 height 26
click at [771, 183] on div "By: pagetype" at bounding box center [875, 170] width 1387 height 26
click at [858, 514] on div "Inlinks Distribution (Follow vs Nofollow) by pagetype Chart (by Value) Chart (b…" at bounding box center [875, 465] width 1387 height 561
click at [897, 514] on div "Inlinks Distribution (Follow vs Nofollow) by pagetype Chart (by Value) Chart (b…" at bounding box center [875, 465] width 1387 height 561
click at [259, 514] on div "Inlinks Distribution (Follow vs Nofollow) by pagetype Chart (by Value) Chart (b…" at bounding box center [875, 465] width 1387 height 561
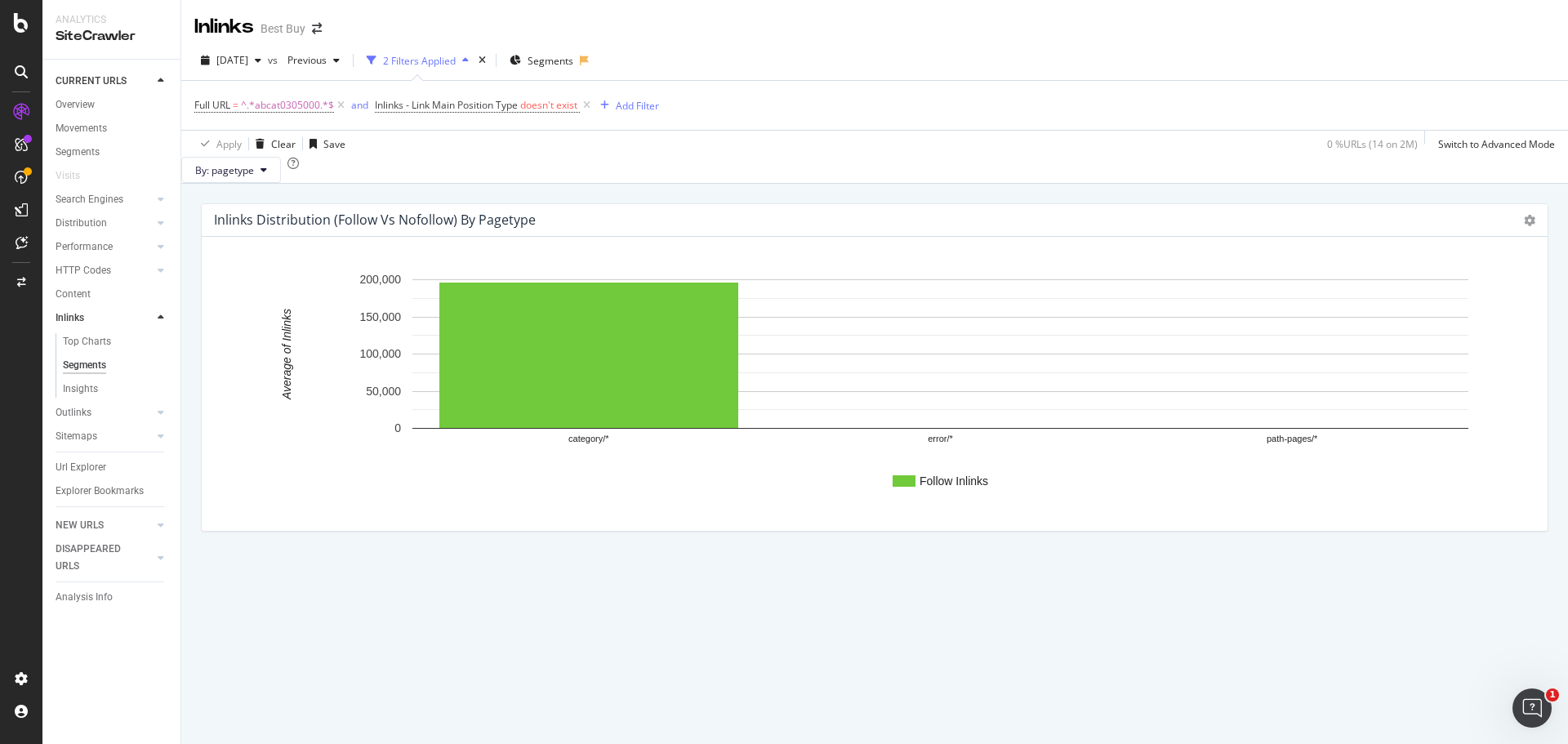
click at [269, 514] on div "Inlinks Distribution (Follow vs Nofollow) by pagetype Chart (by Value) Chart (b…" at bounding box center [875, 465] width 1387 height 561
